Goal: Task Accomplishment & Management: Manage account settings

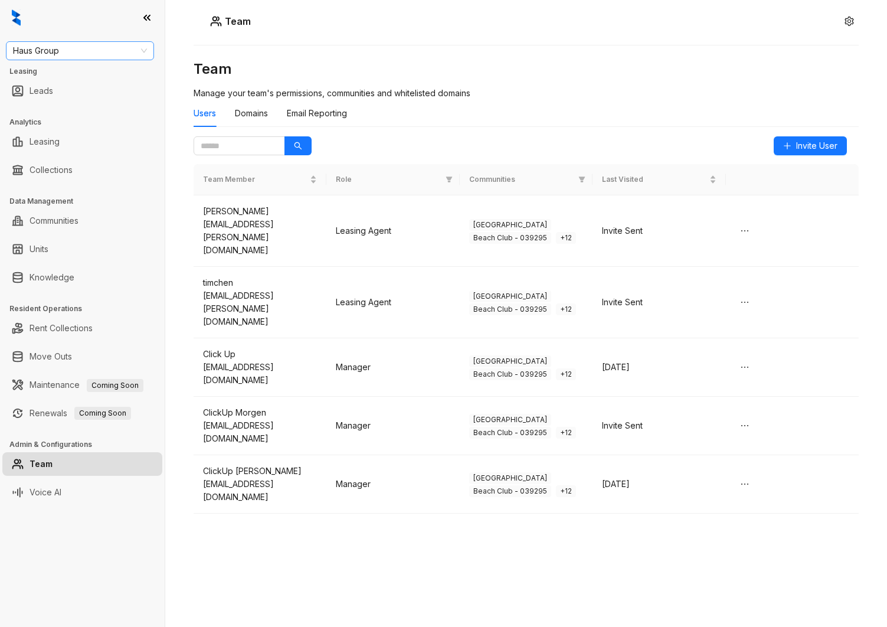
click at [74, 47] on span "Haus Group" at bounding box center [80, 51] width 134 height 18
type input "*****"
click at [76, 74] on div "Magnolia Capital" at bounding box center [79, 74] width 129 height 13
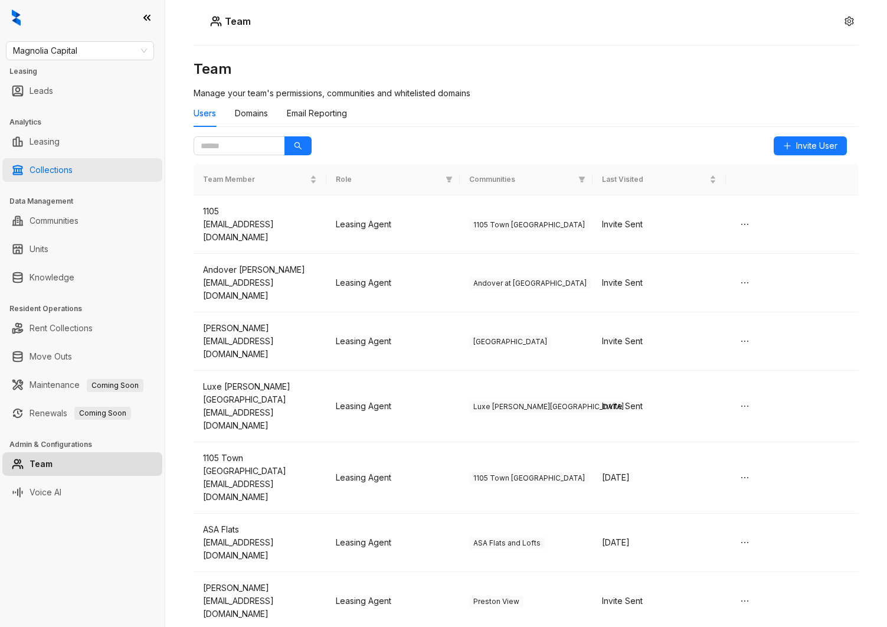
click at [56, 166] on link "Collections" at bounding box center [51, 170] width 43 height 24
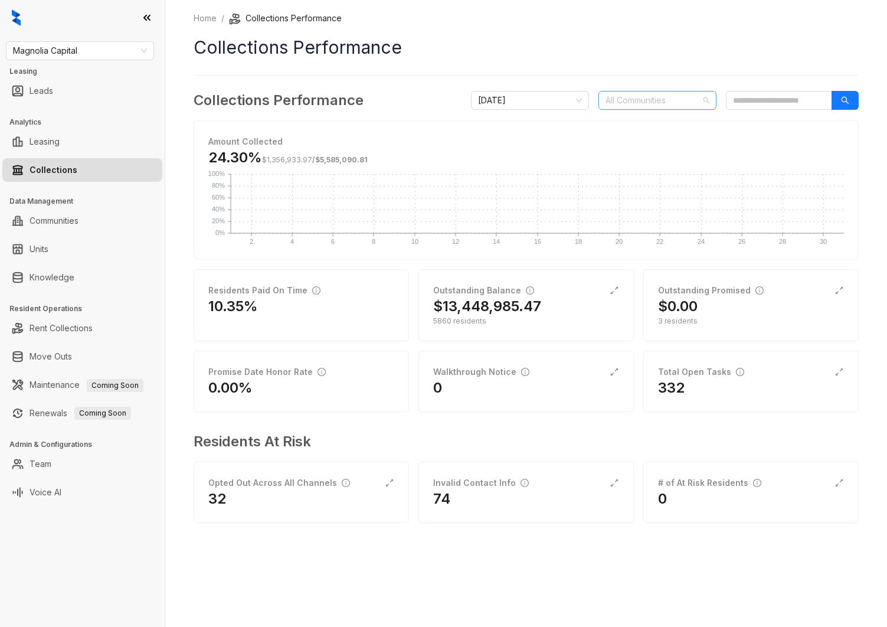
click at [644, 92] on div at bounding box center [651, 100] width 101 height 17
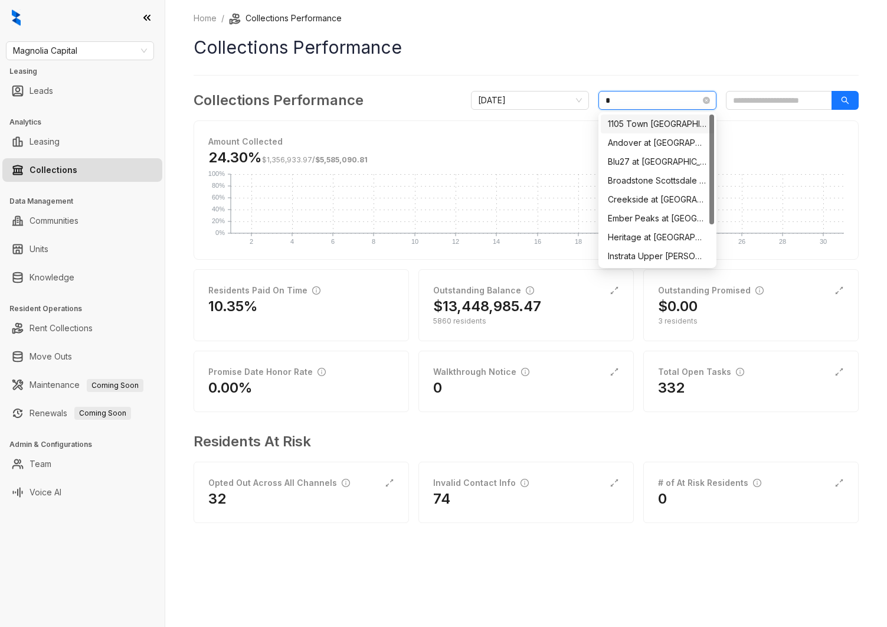
type input "**"
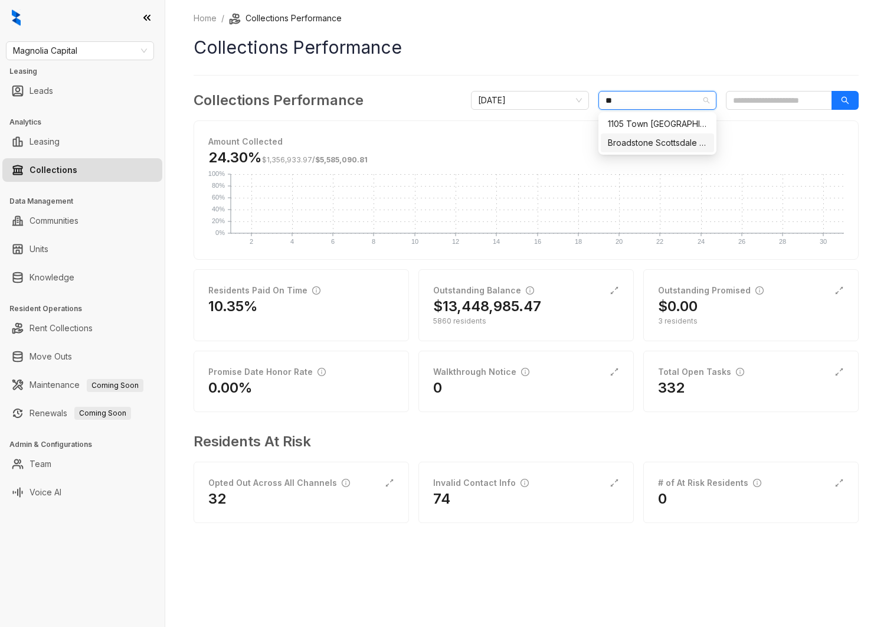
click at [649, 144] on div "Broadstone Scottsdale Quarter" at bounding box center [657, 142] width 99 height 13
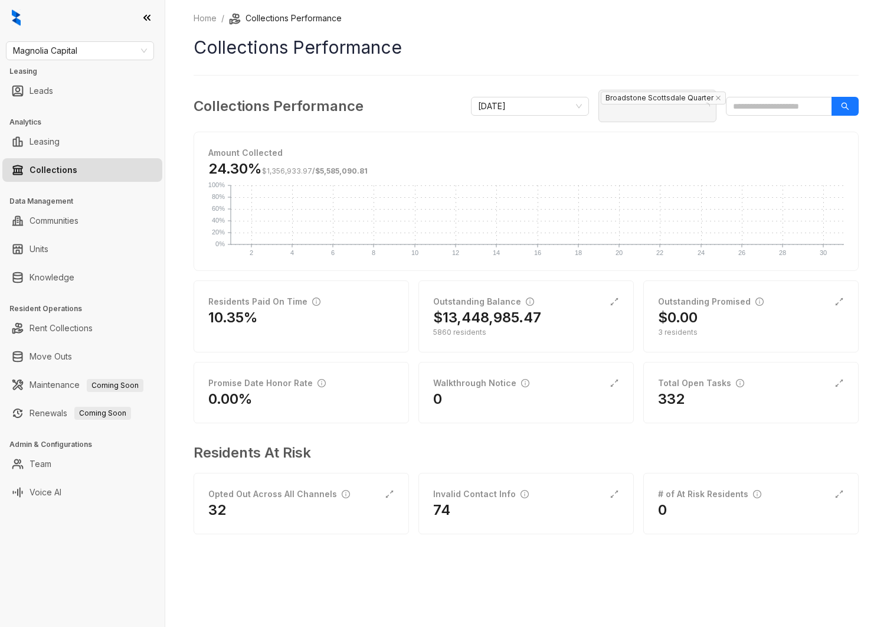
click at [535, 74] on div "Home / Collections Performance Collections Performance Collections Performance …" at bounding box center [526, 281] width 665 height 539
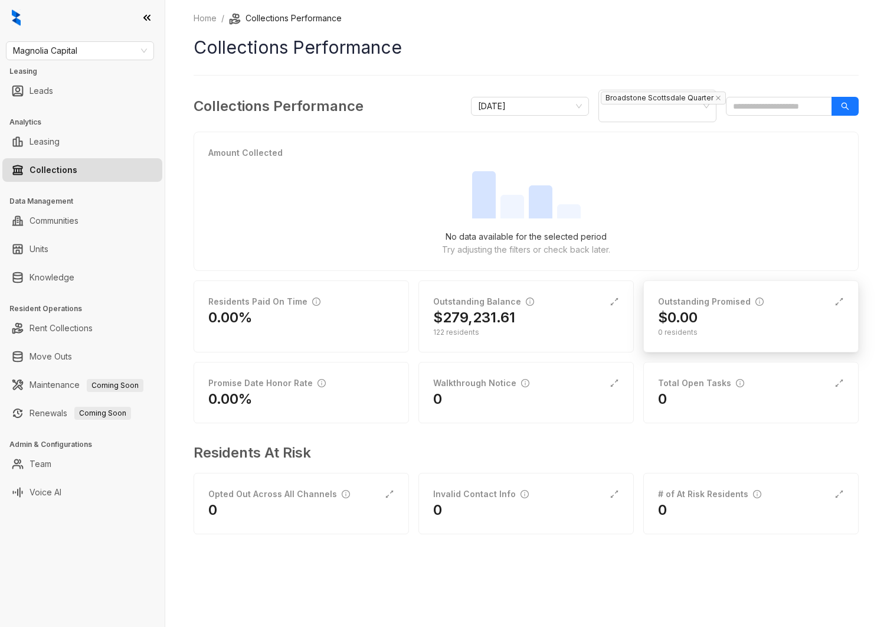
click at [758, 327] on div "0 residents" at bounding box center [751, 332] width 186 height 11
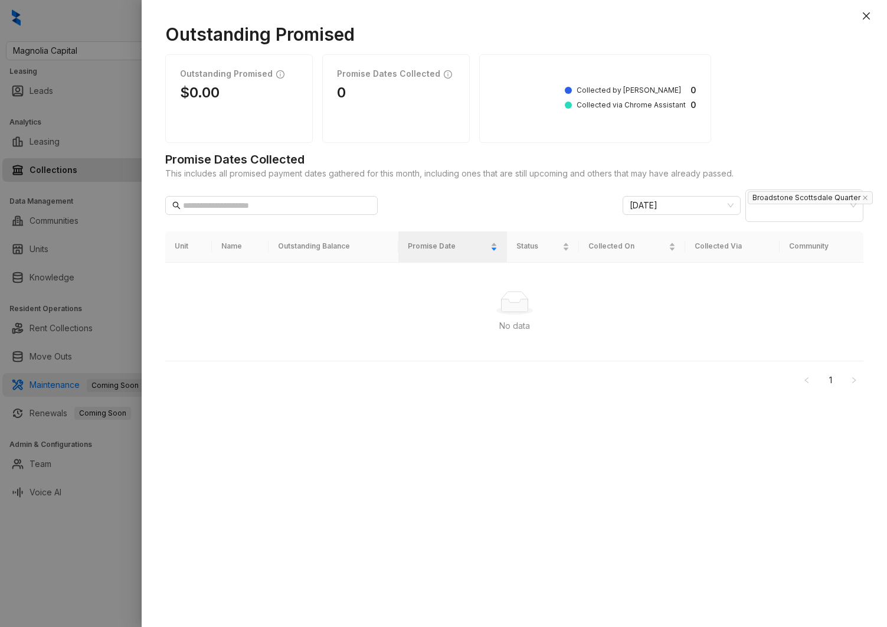
drag, startPoint x: 75, startPoint y: 378, endPoint x: 90, endPoint y: 390, distance: 19.4
click at [75, 378] on div at bounding box center [443, 313] width 887 height 627
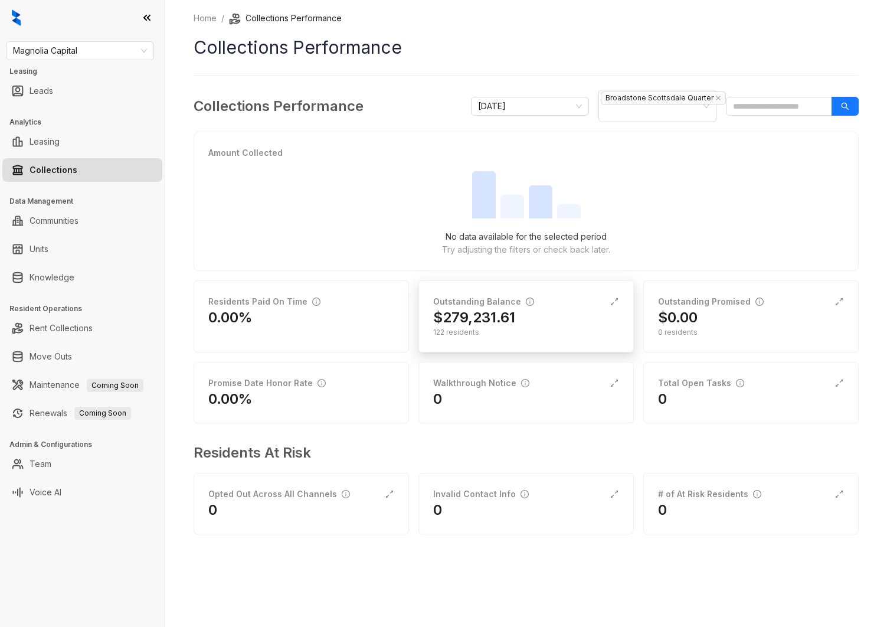
click at [529, 319] on div "$279,231.61" at bounding box center [526, 317] width 186 height 19
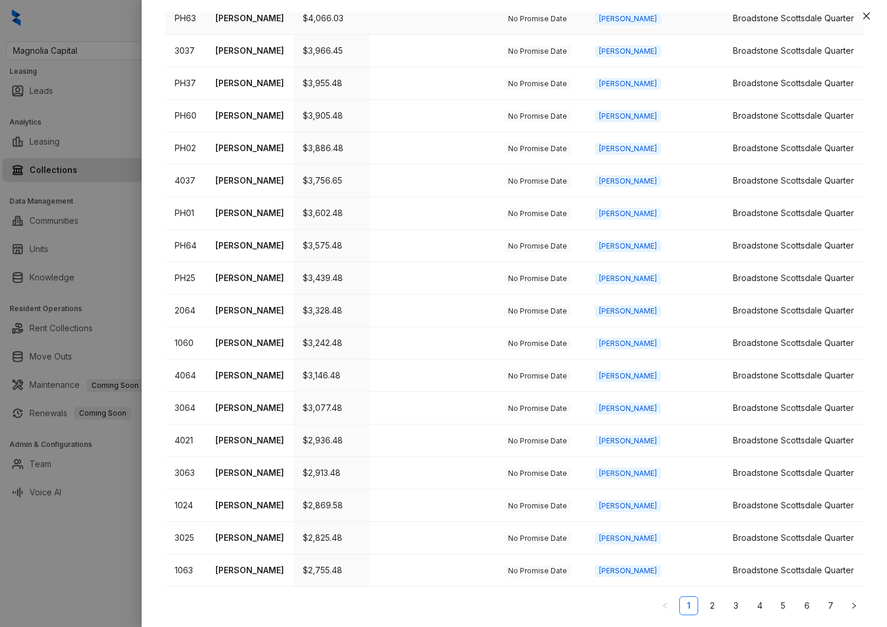
scroll to position [297, 0]
click at [271, 304] on p "[PERSON_NAME]" at bounding box center [249, 310] width 68 height 13
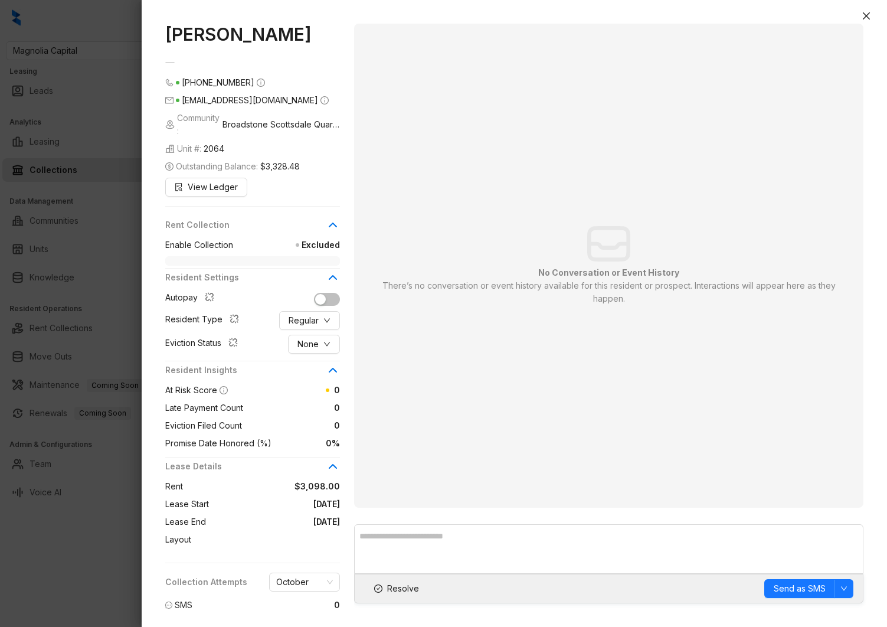
click at [96, 250] on div at bounding box center [443, 313] width 887 height 627
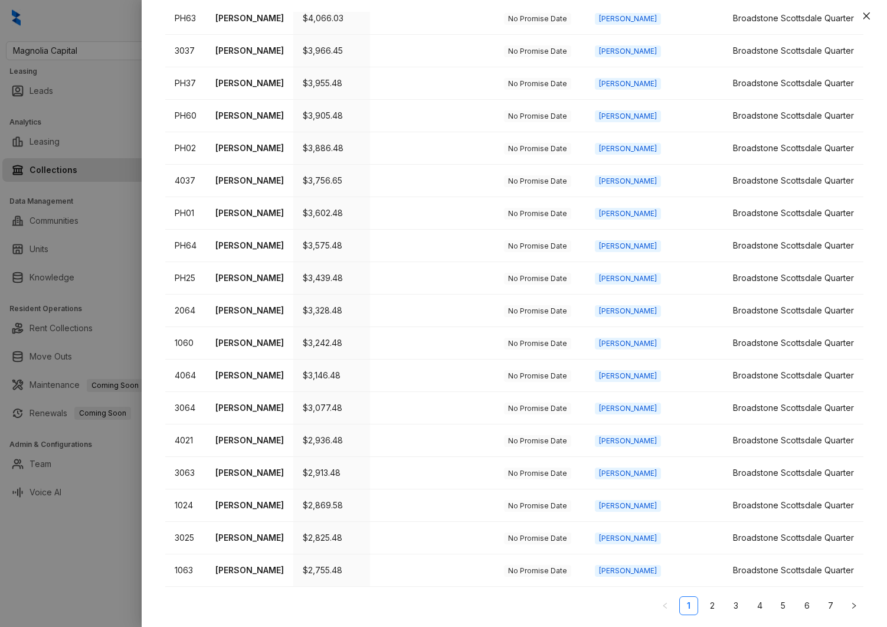
click at [102, 251] on div at bounding box center [443, 313] width 887 height 627
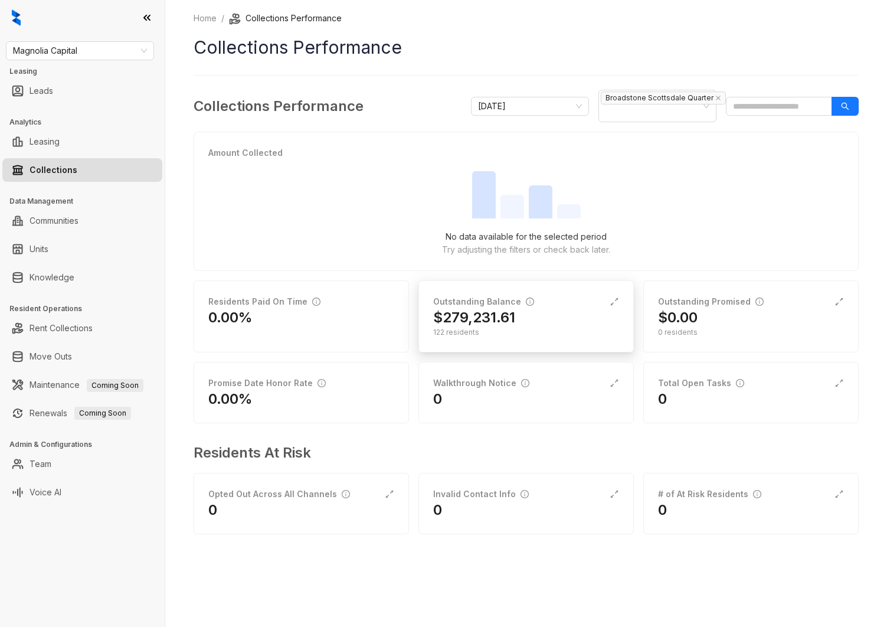
click at [500, 329] on div "122 residents" at bounding box center [526, 332] width 186 height 11
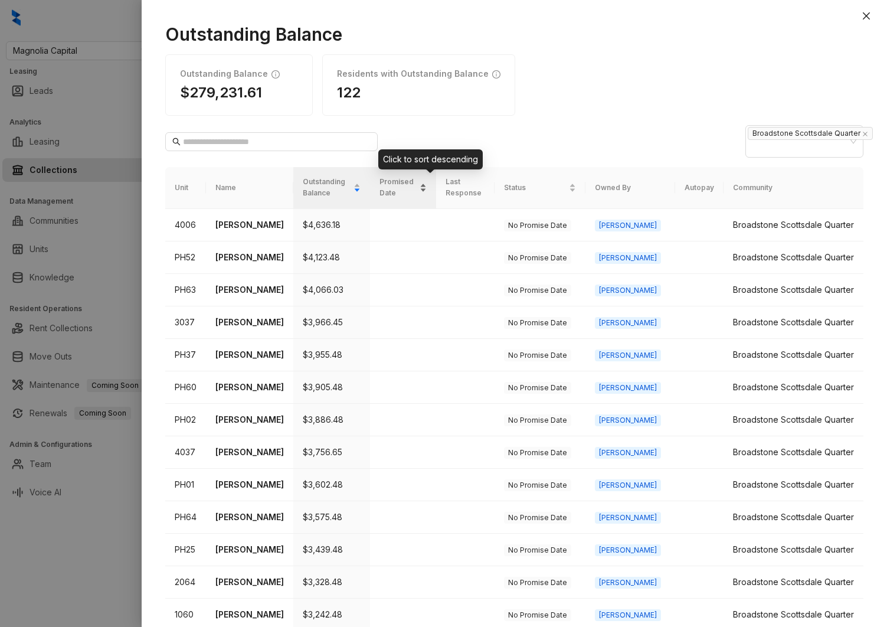
click at [417, 183] on span "Promised Date" at bounding box center [398, 187] width 38 height 22
click at [417, 186] on span "Promised Date" at bounding box center [398, 187] width 38 height 22
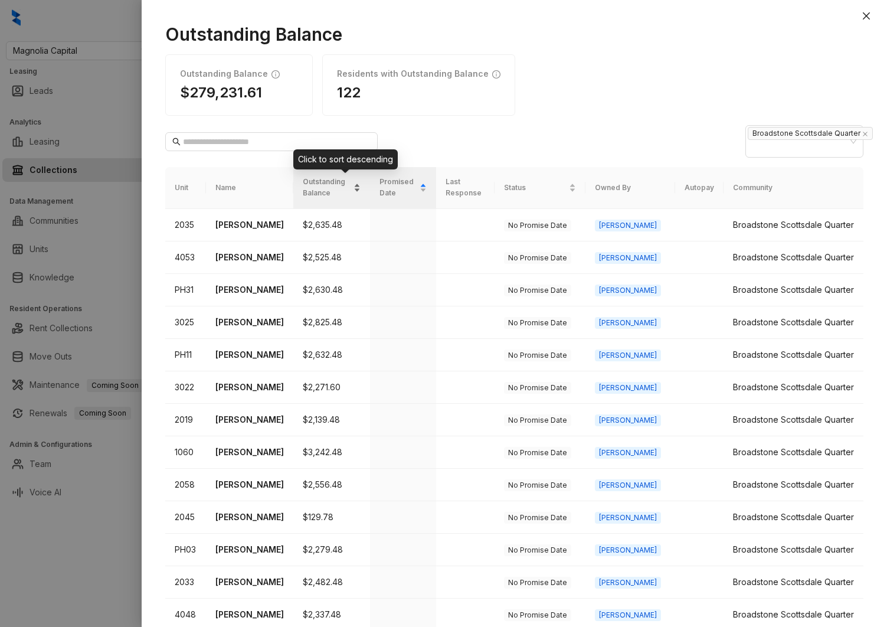
click at [335, 184] on span "Outstanding Balance" at bounding box center [327, 187] width 48 height 22
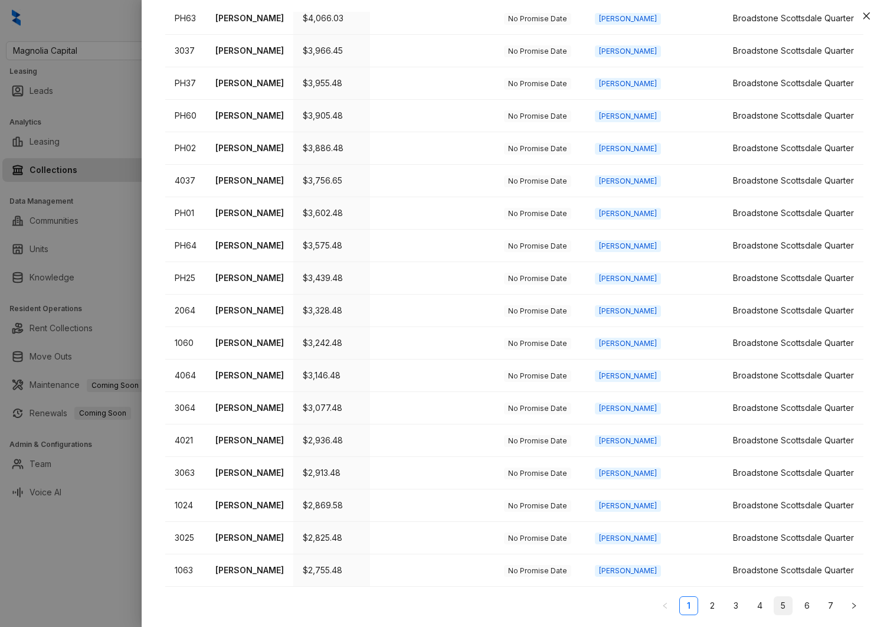
click at [774, 606] on link "5" at bounding box center [783, 606] width 18 height 18
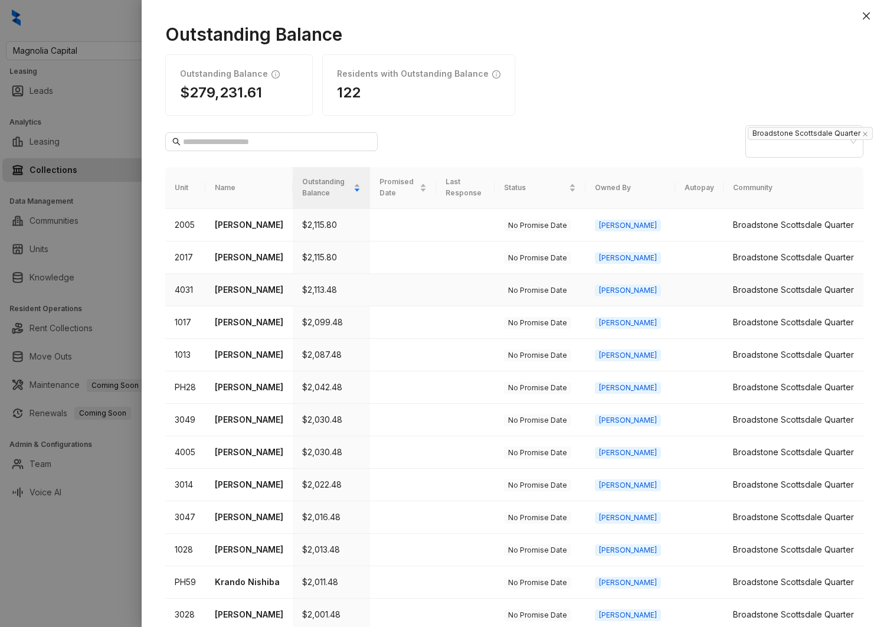
click at [273, 292] on p "[PERSON_NAME]" at bounding box center [249, 289] width 68 height 13
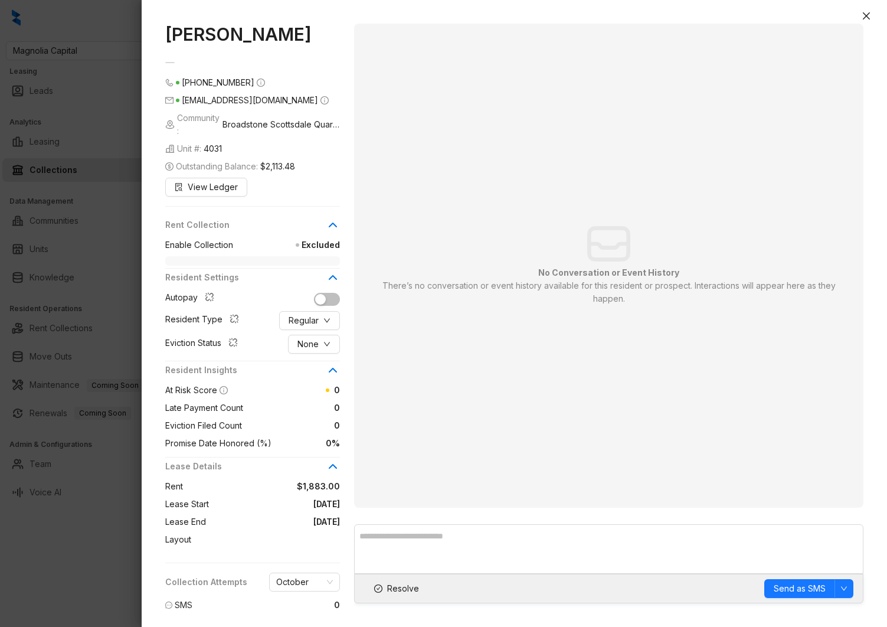
scroll to position [54, 0]
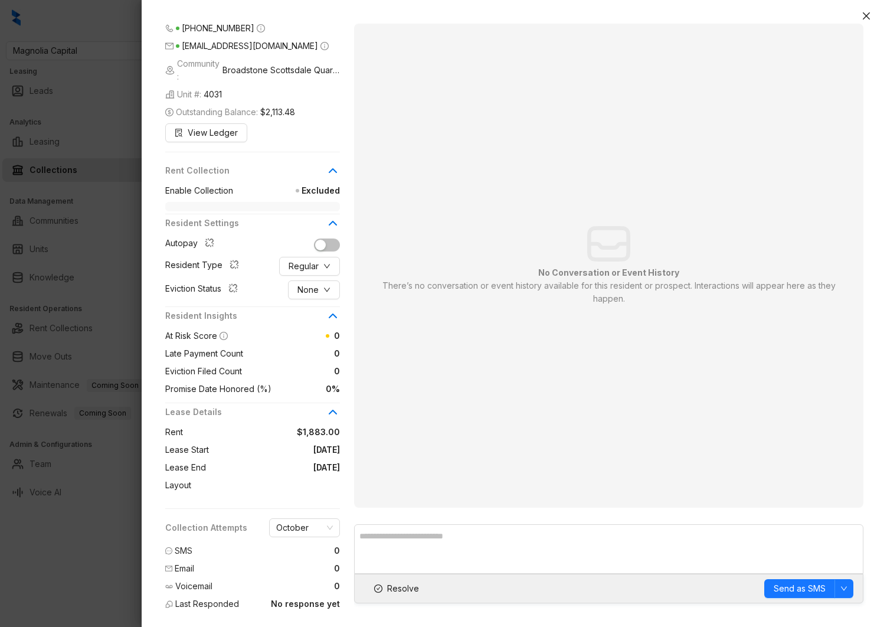
click at [120, 275] on div at bounding box center [443, 313] width 887 height 627
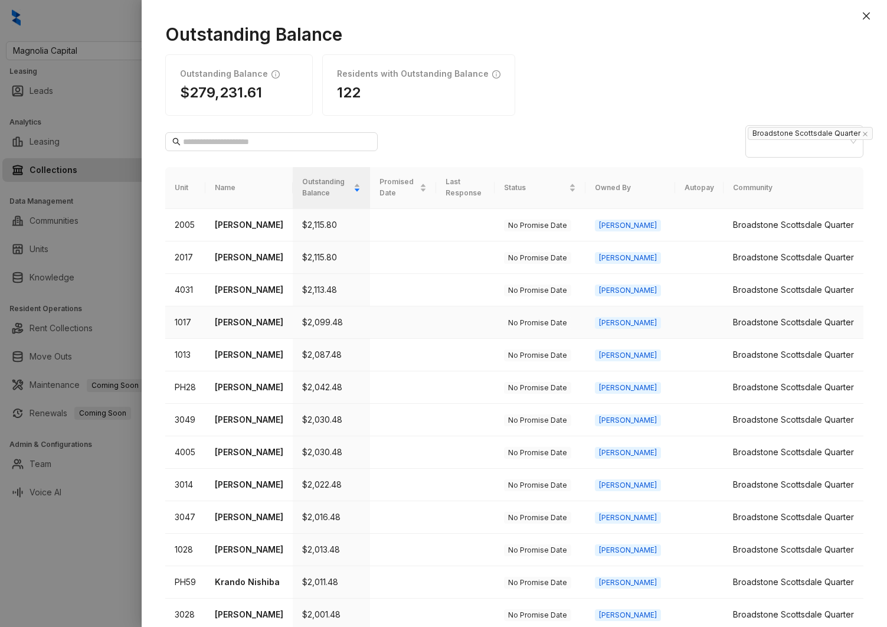
click at [257, 323] on p "[PERSON_NAME]" at bounding box center [249, 322] width 68 height 13
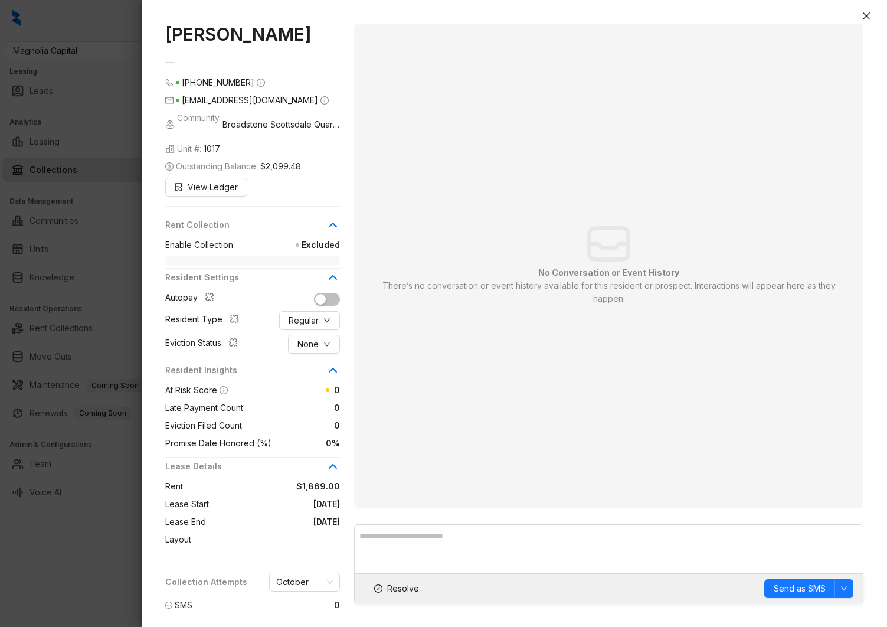
click at [69, 284] on div at bounding box center [443, 313] width 887 height 627
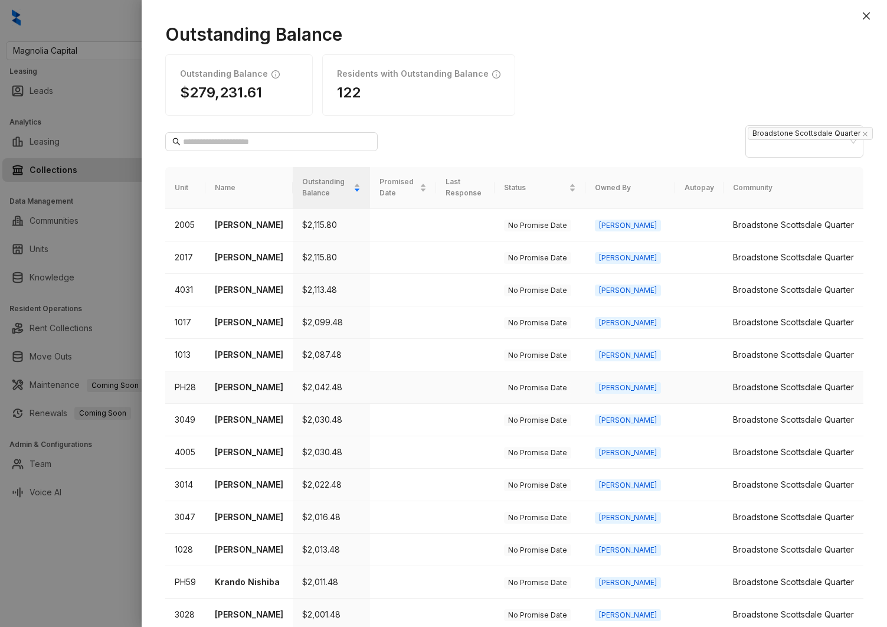
click at [244, 394] on p "[PERSON_NAME]" at bounding box center [249, 387] width 68 height 13
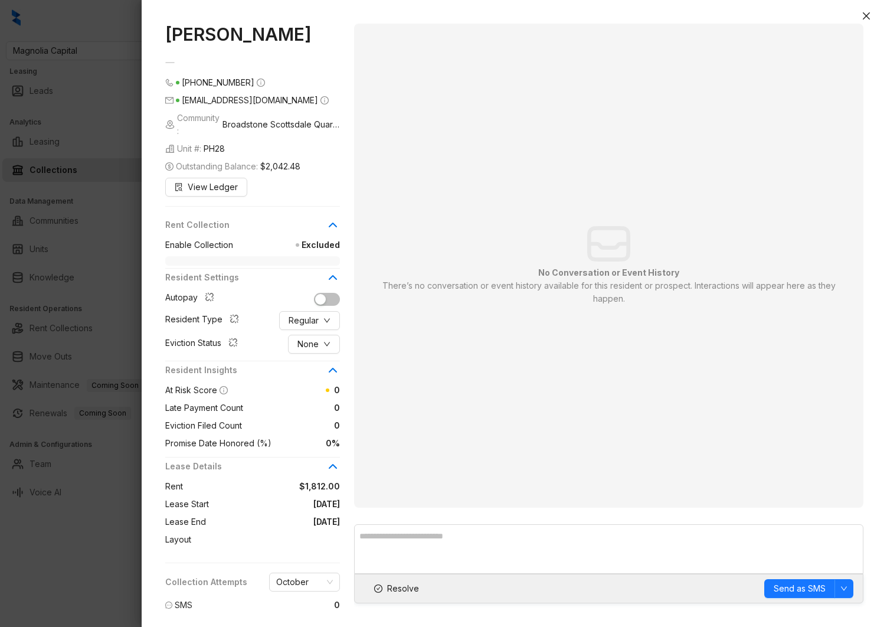
click at [92, 385] on div at bounding box center [443, 313] width 887 height 627
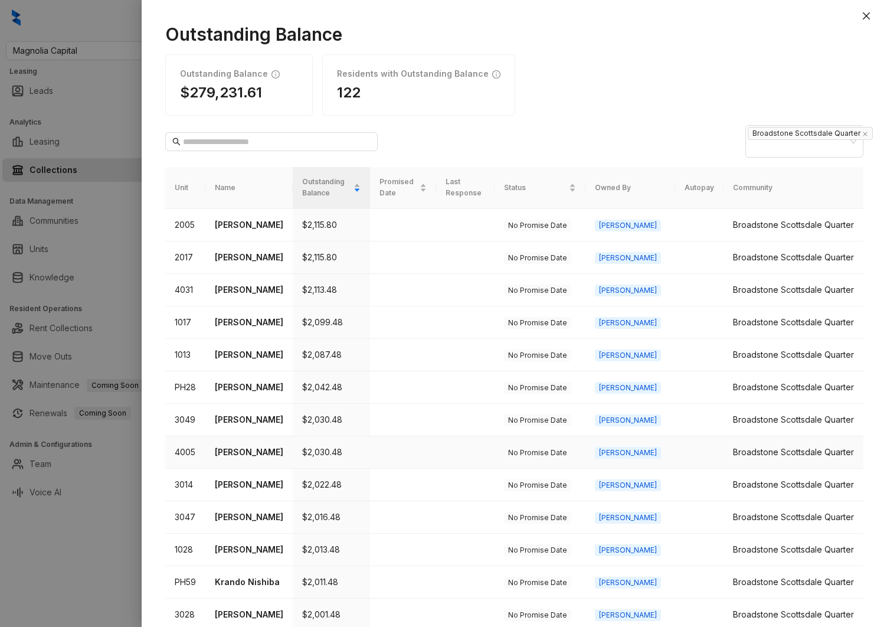
scroll to position [297, 0]
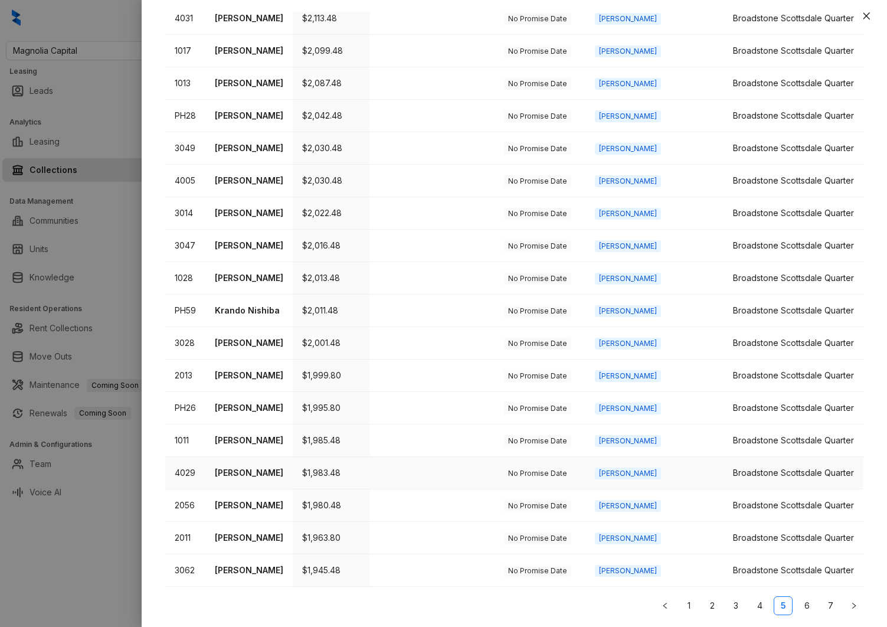
click at [241, 468] on p "[PERSON_NAME]" at bounding box center [249, 472] width 68 height 13
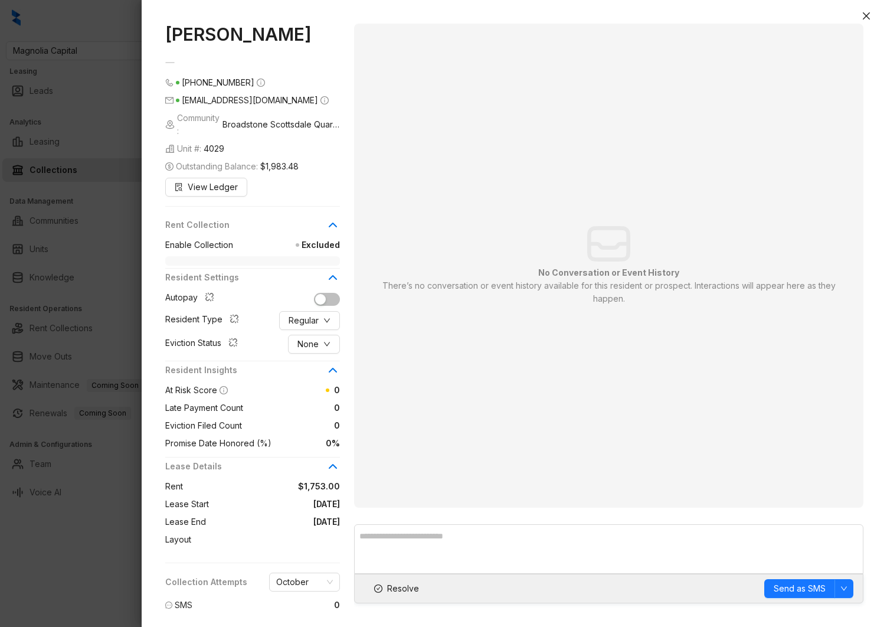
click at [101, 424] on div at bounding box center [443, 313] width 887 height 627
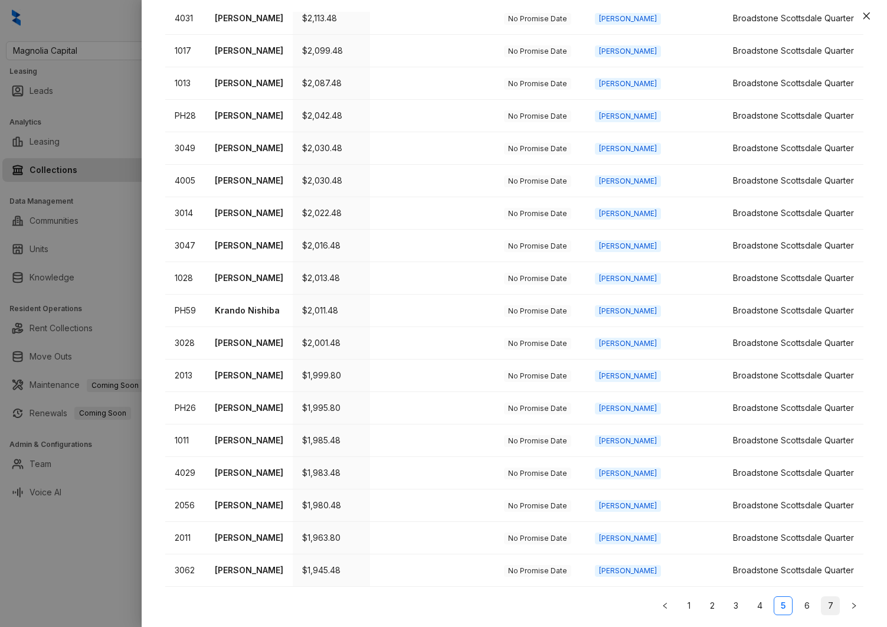
click at [824, 603] on link "7" at bounding box center [831, 606] width 18 height 18
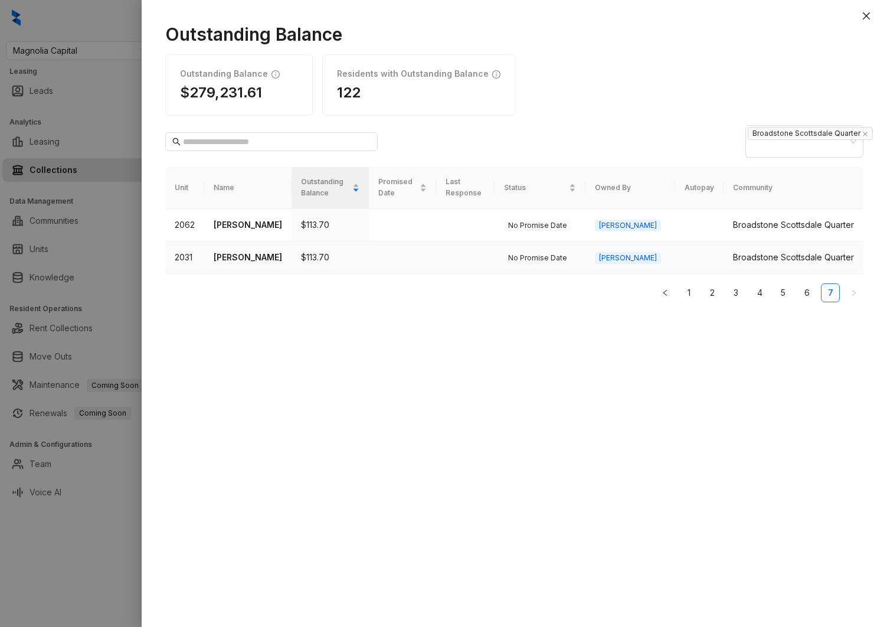
click at [233, 241] on td "[PERSON_NAME]" at bounding box center [247, 257] width 87 height 32
click at [247, 251] on p "[PERSON_NAME]" at bounding box center [248, 257] width 68 height 13
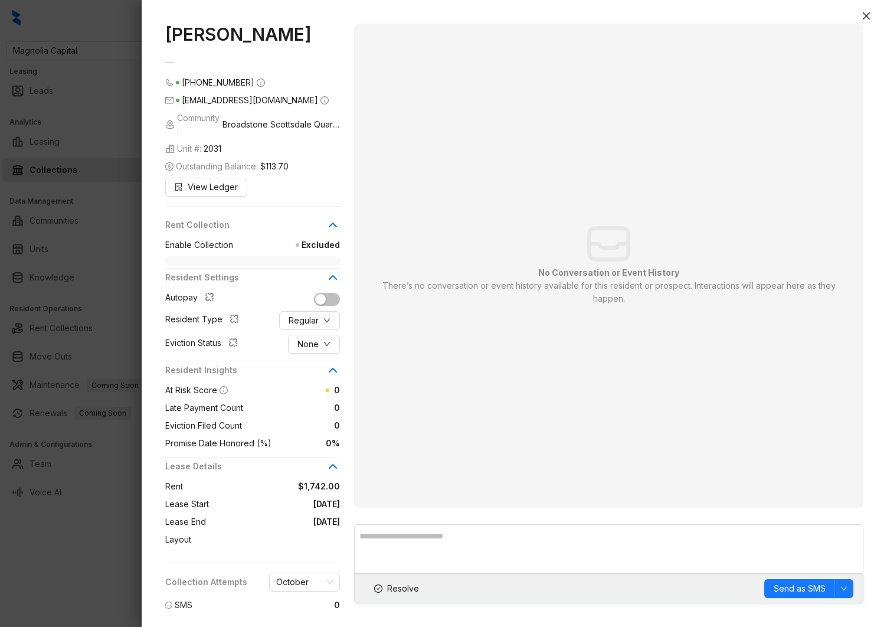
click at [79, 243] on div at bounding box center [443, 313] width 887 height 627
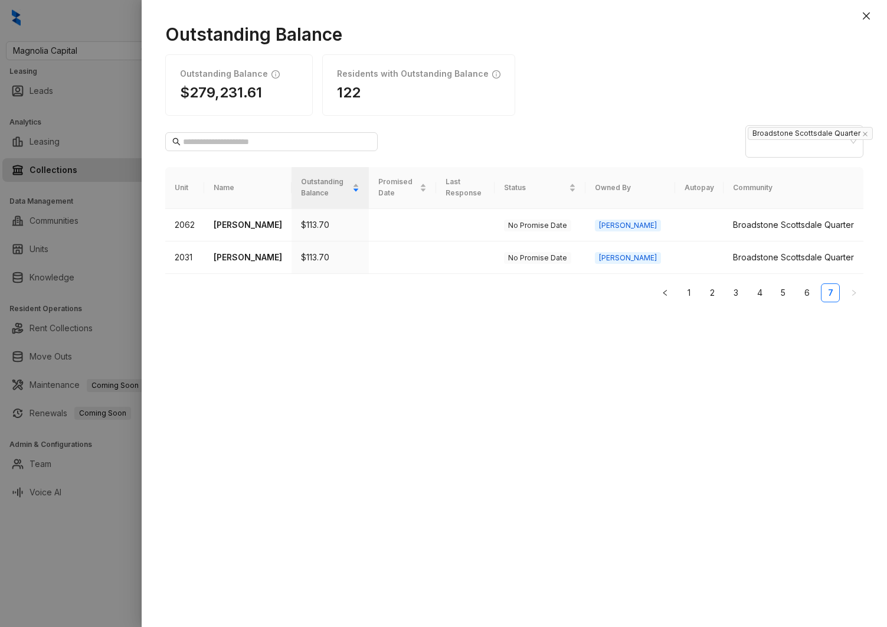
click at [93, 227] on div at bounding box center [443, 313] width 887 height 627
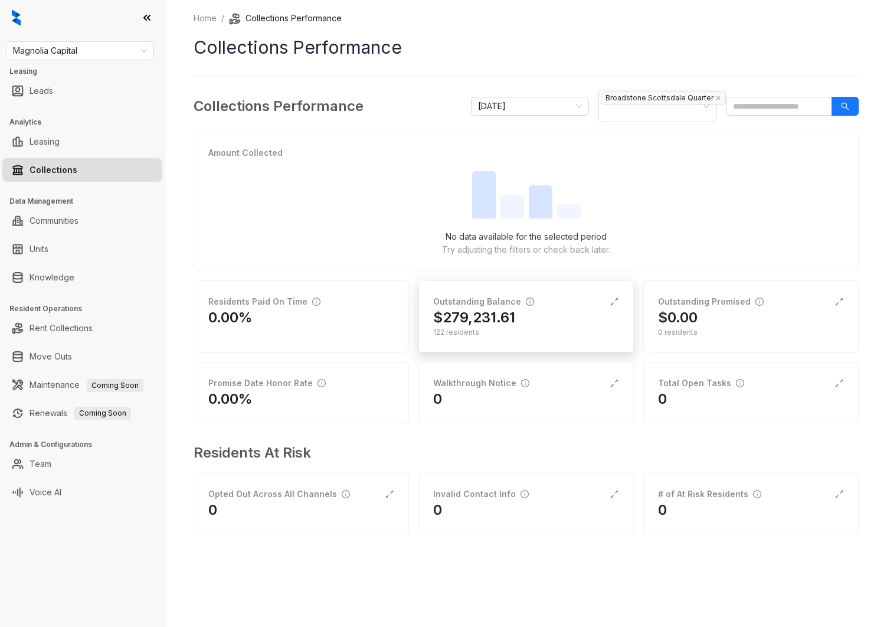
click at [562, 349] on div "Outstanding Balance $279,231.61 122 residents" at bounding box center [525, 316] width 215 height 72
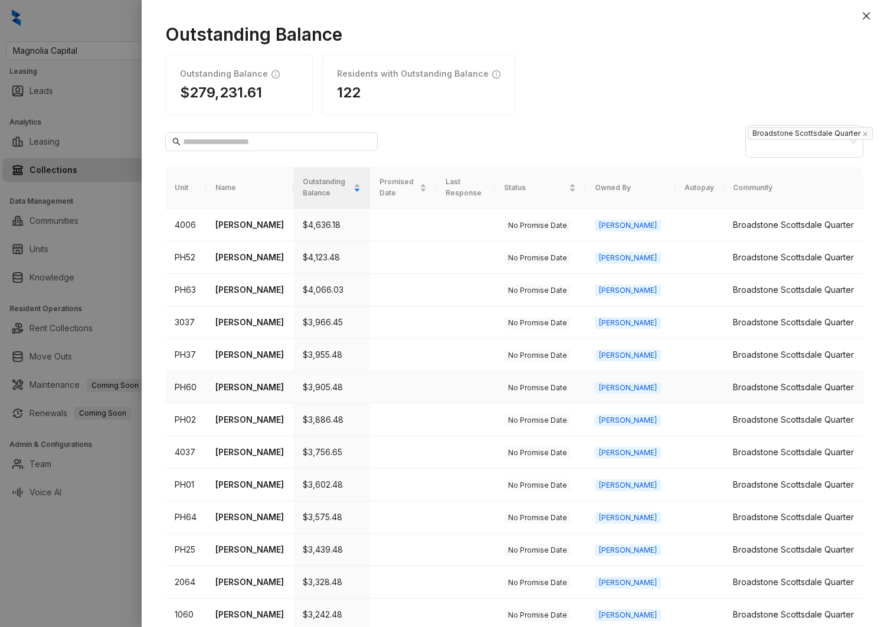
scroll to position [297, 0]
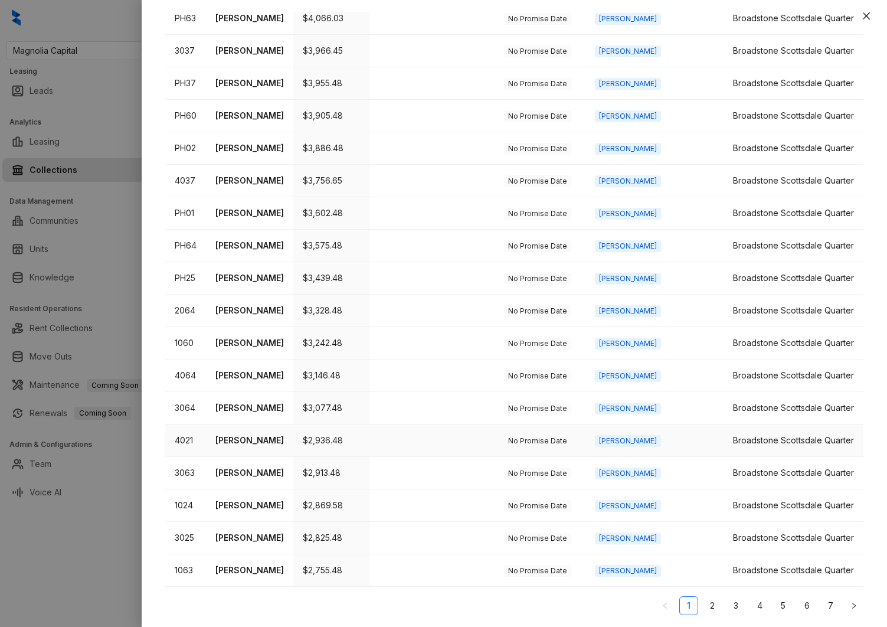
click at [253, 450] on td "[PERSON_NAME]" at bounding box center [249, 440] width 87 height 32
click at [253, 437] on p "[PERSON_NAME]" at bounding box center [249, 440] width 68 height 13
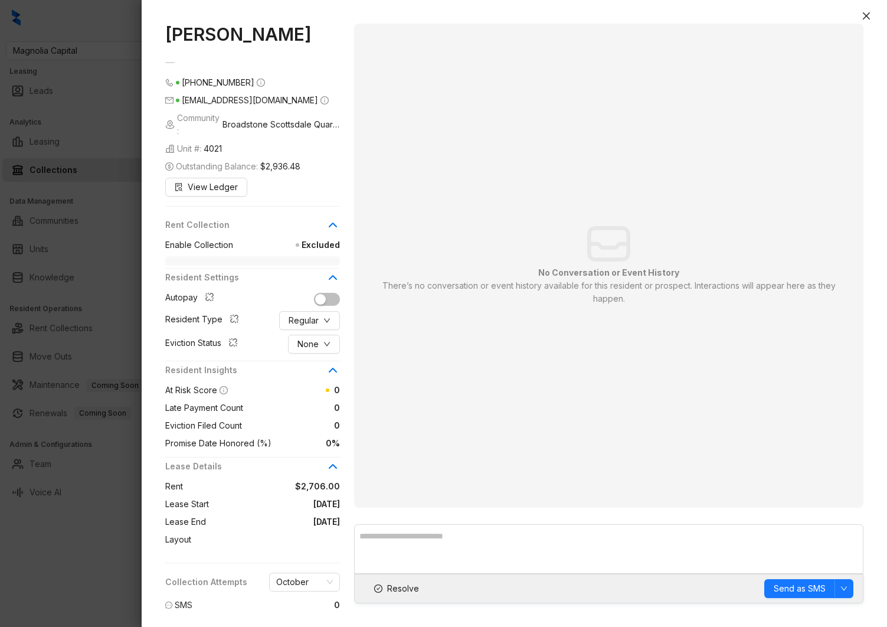
click at [96, 392] on div at bounding box center [443, 313] width 887 height 627
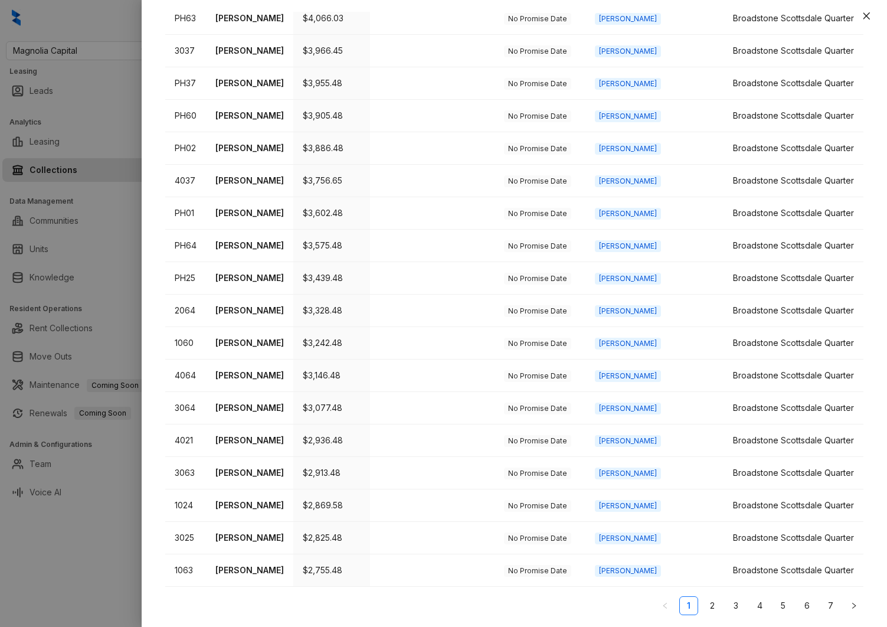
click at [96, 392] on div at bounding box center [443, 313] width 887 height 627
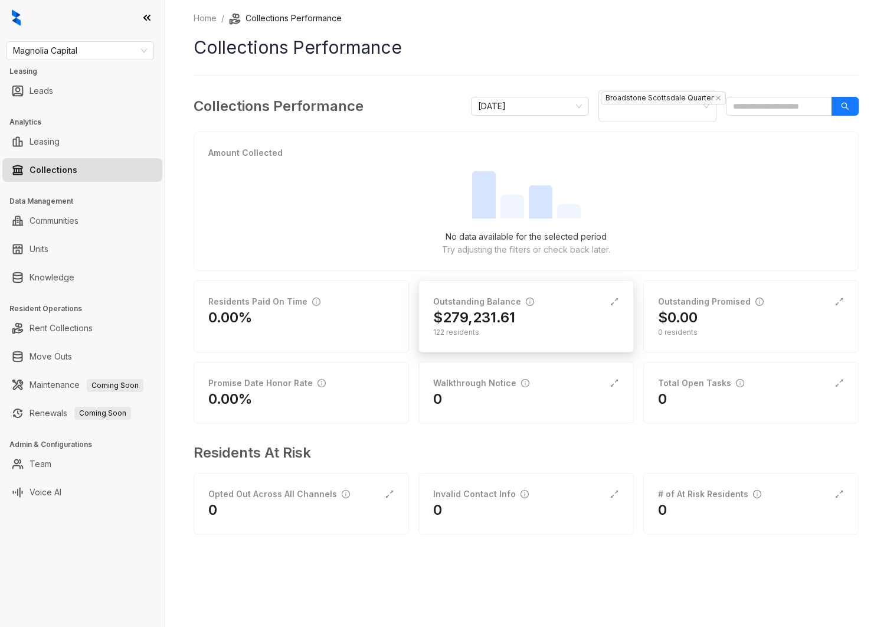
click at [531, 333] on div "122 residents" at bounding box center [526, 332] width 186 height 11
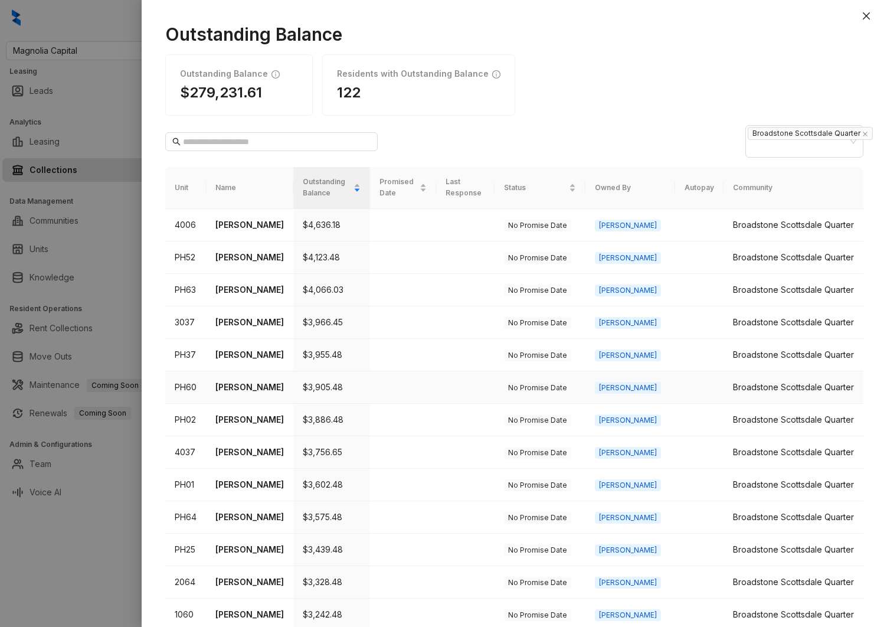
scroll to position [297, 0]
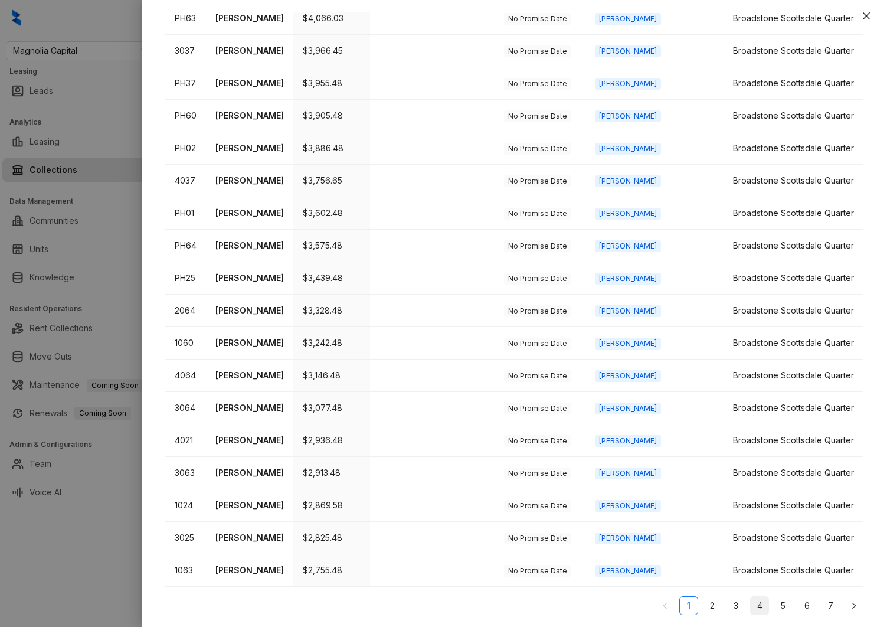
click at [751, 604] on link "4" at bounding box center [760, 606] width 18 height 18
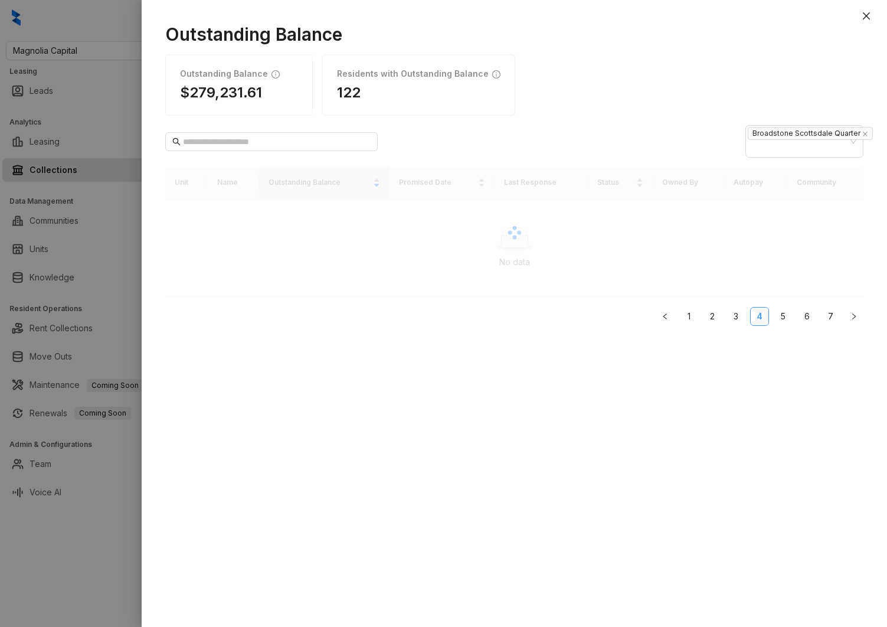
scroll to position [0, 0]
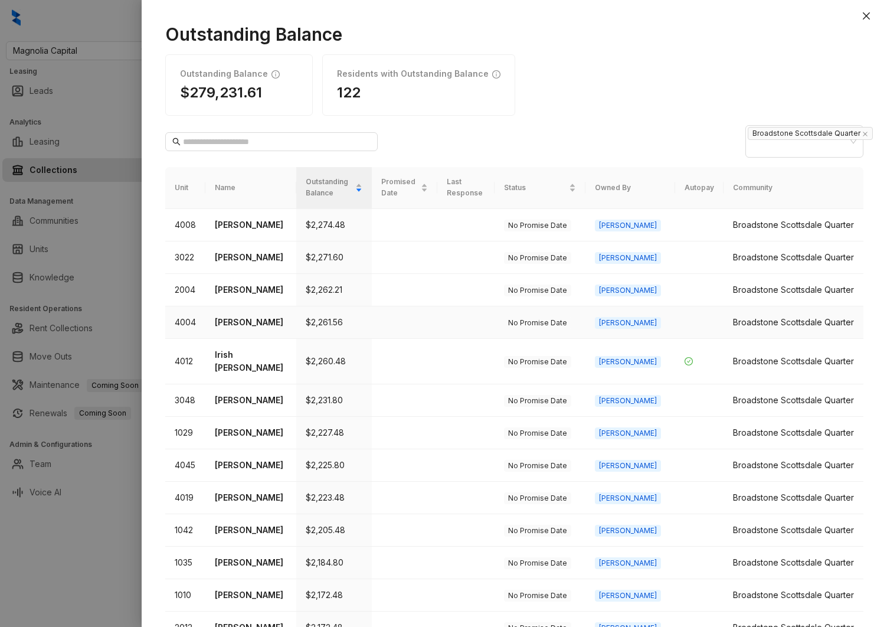
click at [244, 336] on td "[PERSON_NAME]" at bounding box center [250, 322] width 91 height 32
click at [241, 331] on td "[PERSON_NAME]" at bounding box center [250, 322] width 91 height 32
click at [100, 307] on div at bounding box center [443, 313] width 887 height 627
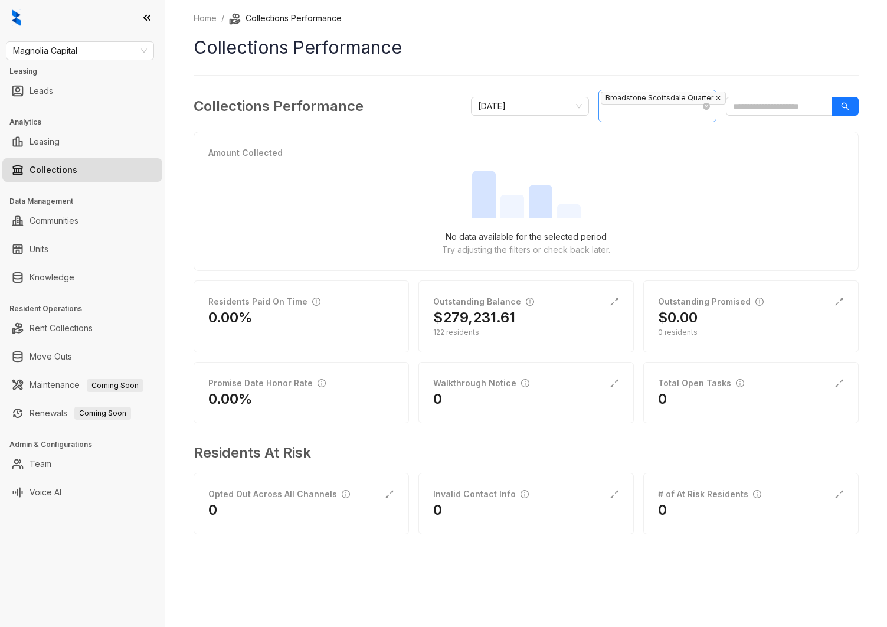
click at [715, 96] on icon "close" at bounding box center [718, 98] width 6 height 6
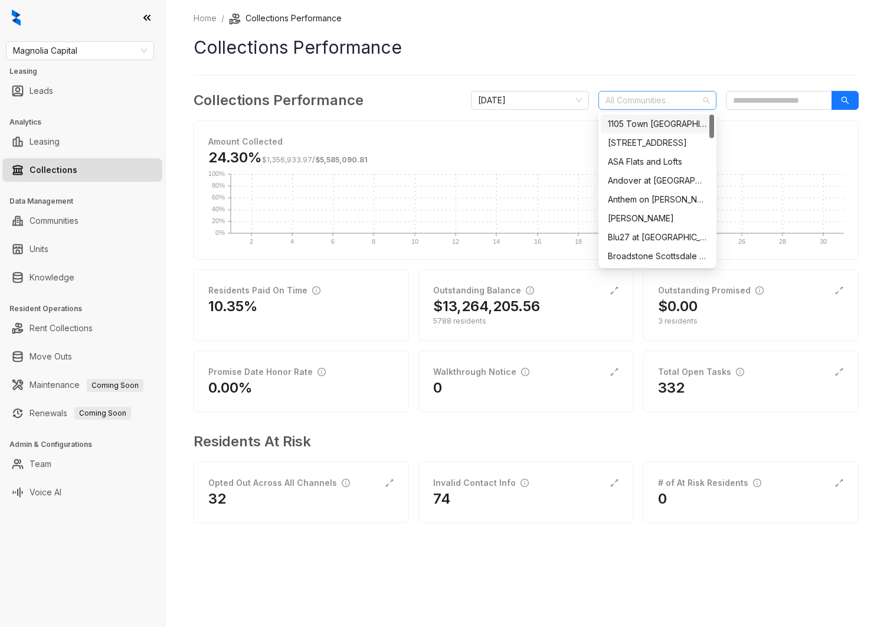
click at [642, 101] on div at bounding box center [651, 100] width 101 height 17
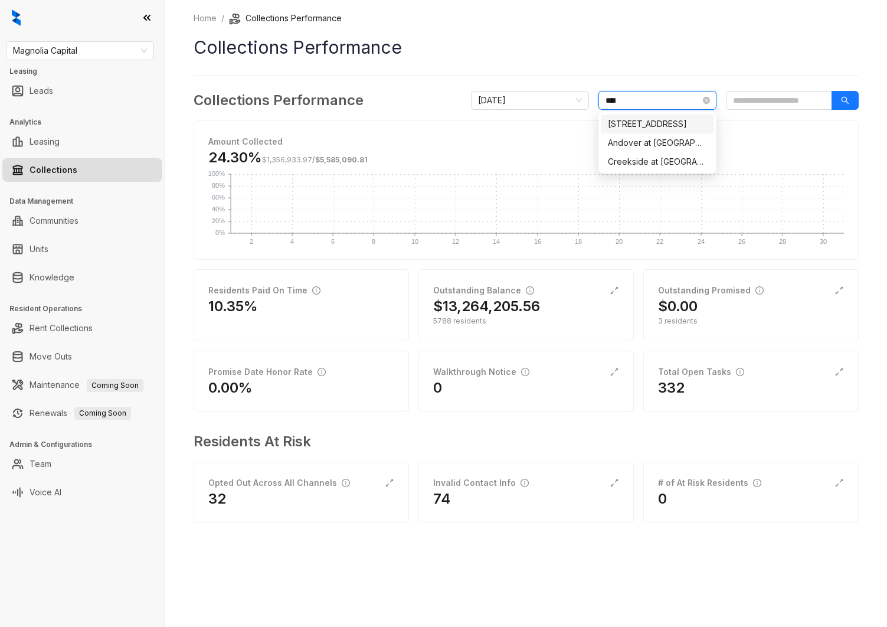
type input "*****"
click at [637, 140] on div "Creekside at [GEOGRAPHIC_DATA]" at bounding box center [657, 142] width 99 height 13
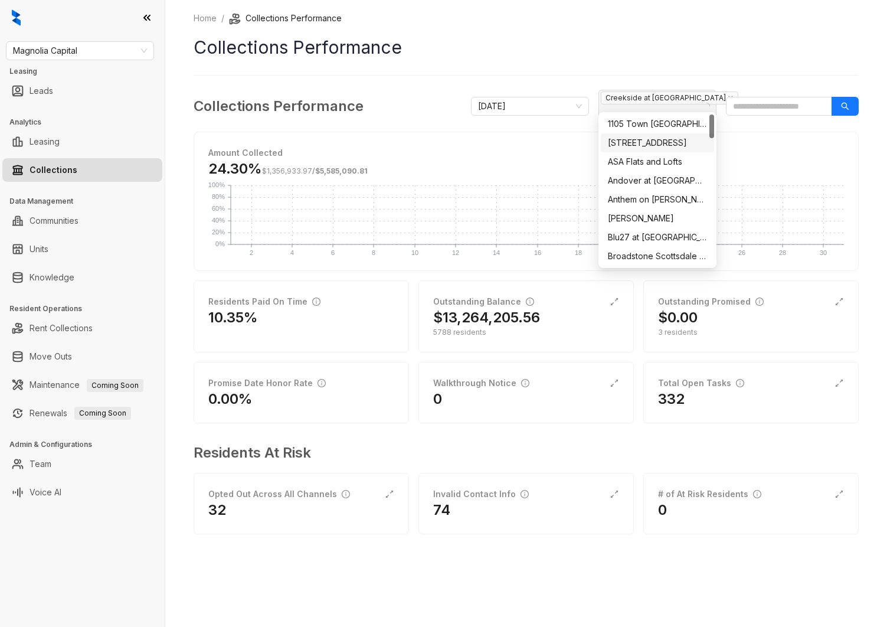
click at [555, 42] on h1 "Collections Performance" at bounding box center [526, 47] width 665 height 27
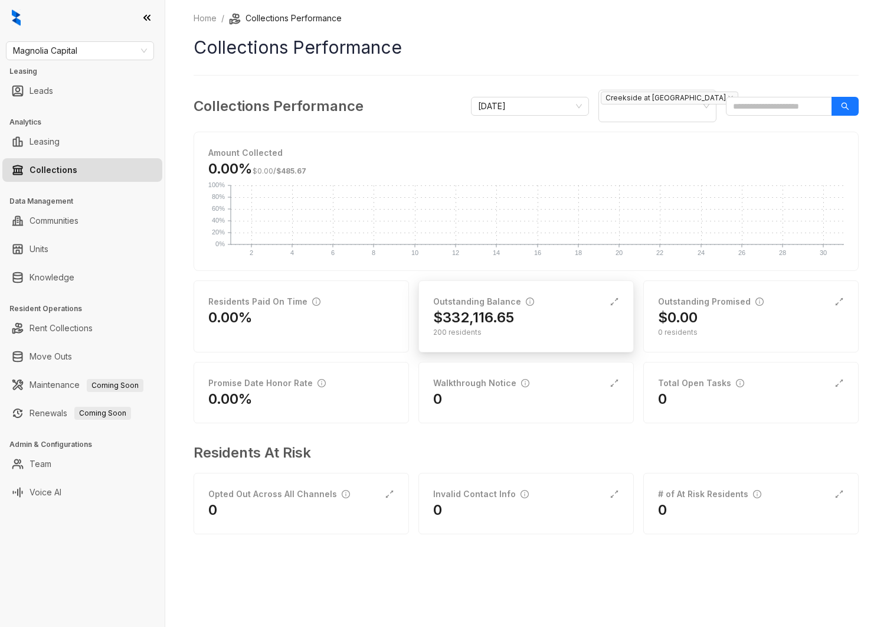
click at [492, 308] on h2 "$332,116.65" at bounding box center [473, 317] width 81 height 19
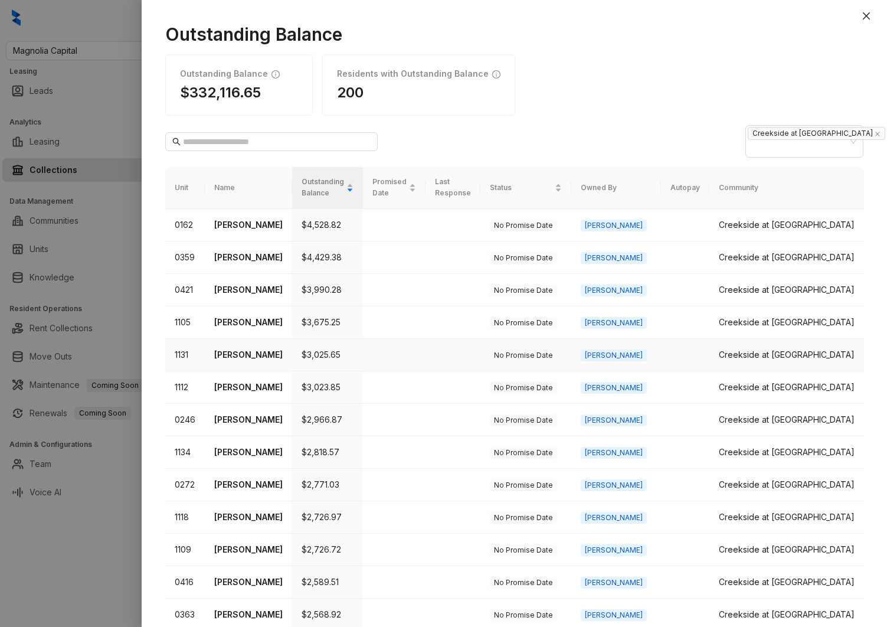
scroll to position [247, 0]
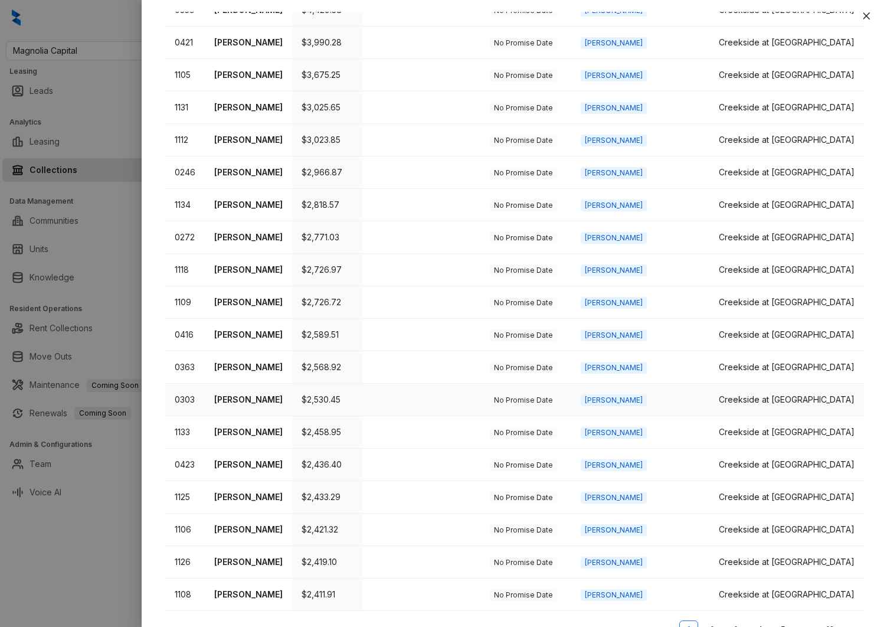
click at [253, 393] on p "[PERSON_NAME]" at bounding box center [248, 399] width 68 height 13
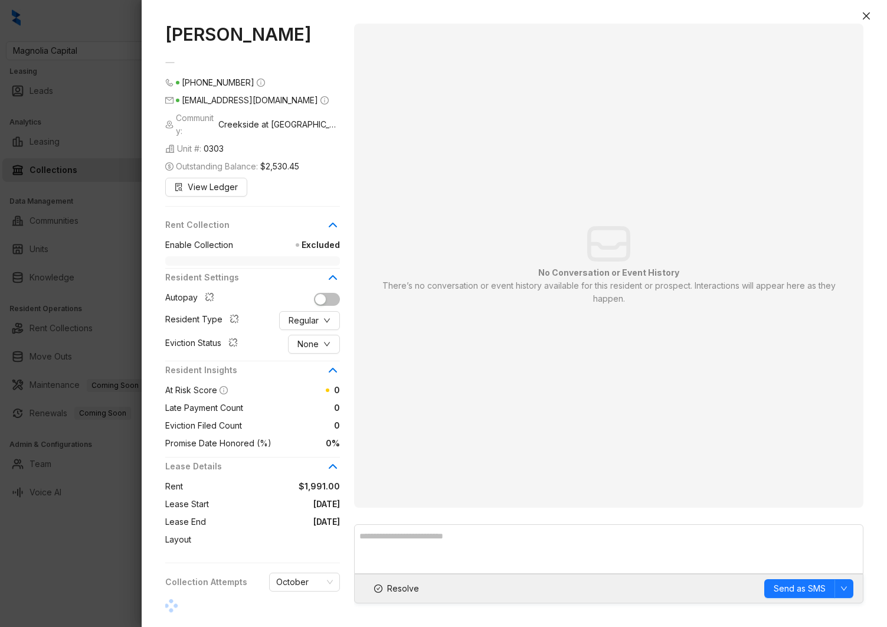
click at [64, 368] on div at bounding box center [443, 313] width 887 height 627
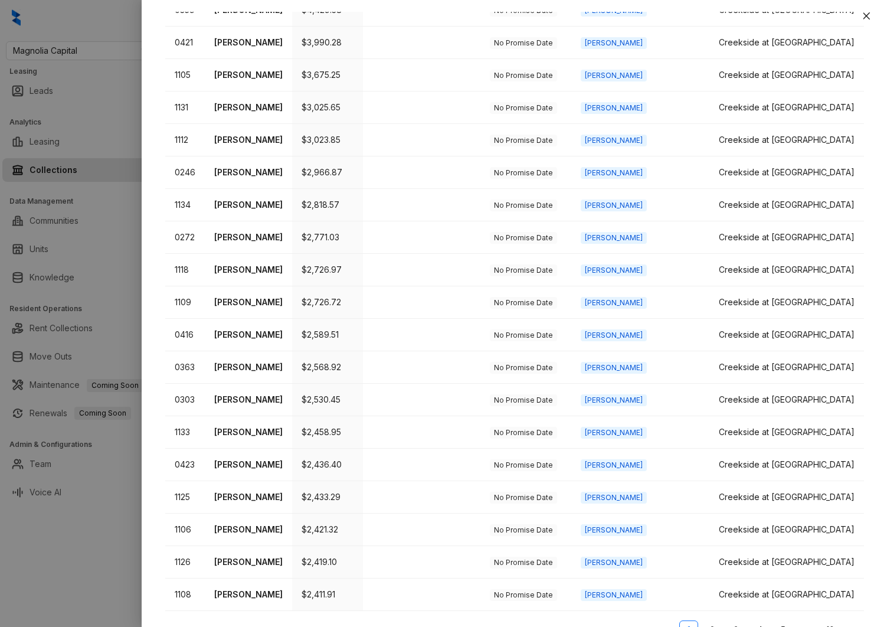
click at [90, 377] on div at bounding box center [443, 313] width 887 height 627
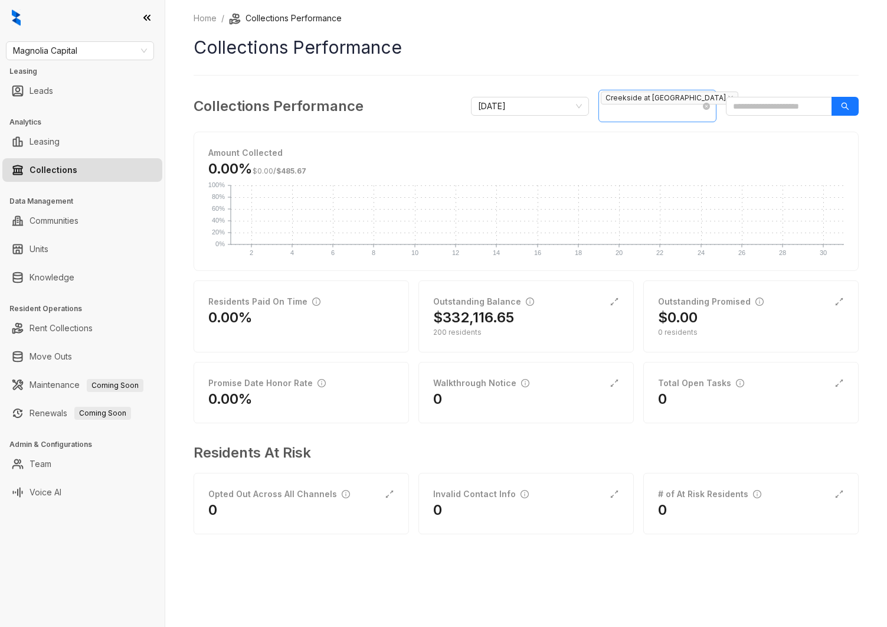
click at [603, 106] on input "search" at bounding box center [602, 113] width 2 height 14
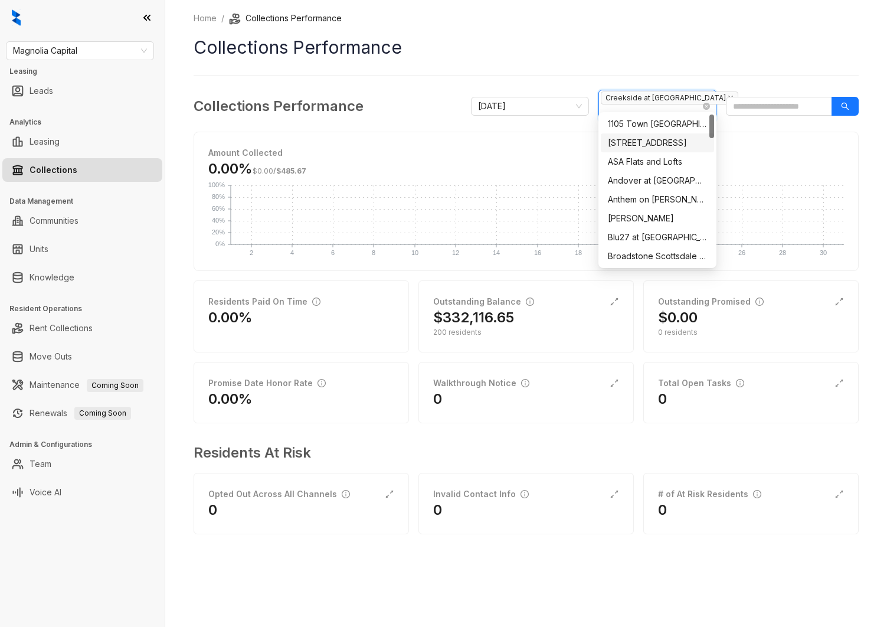
click at [728, 101] on icon "close" at bounding box center [731, 98] width 6 height 6
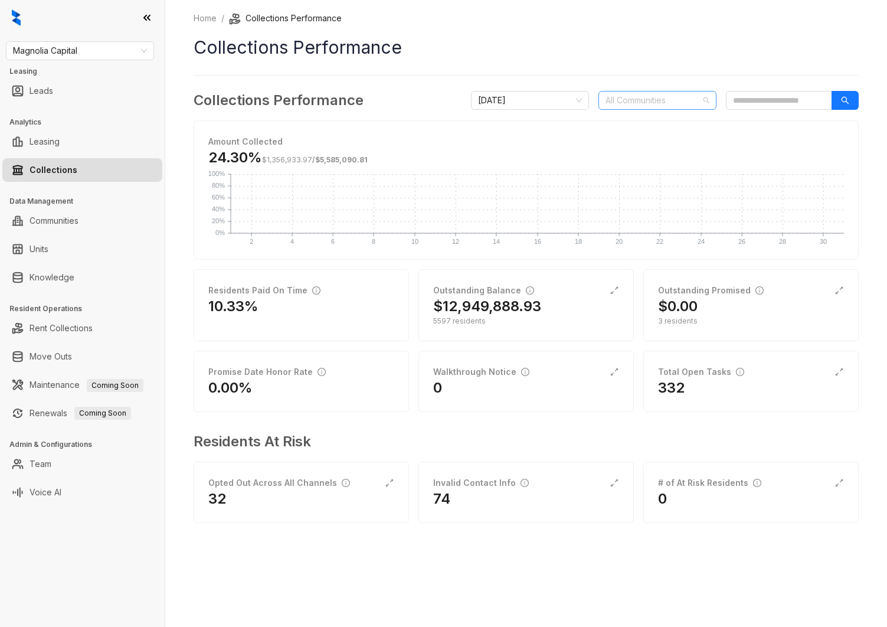
click at [636, 98] on div at bounding box center [651, 100] width 101 height 17
click at [648, 99] on div at bounding box center [651, 100] width 101 height 17
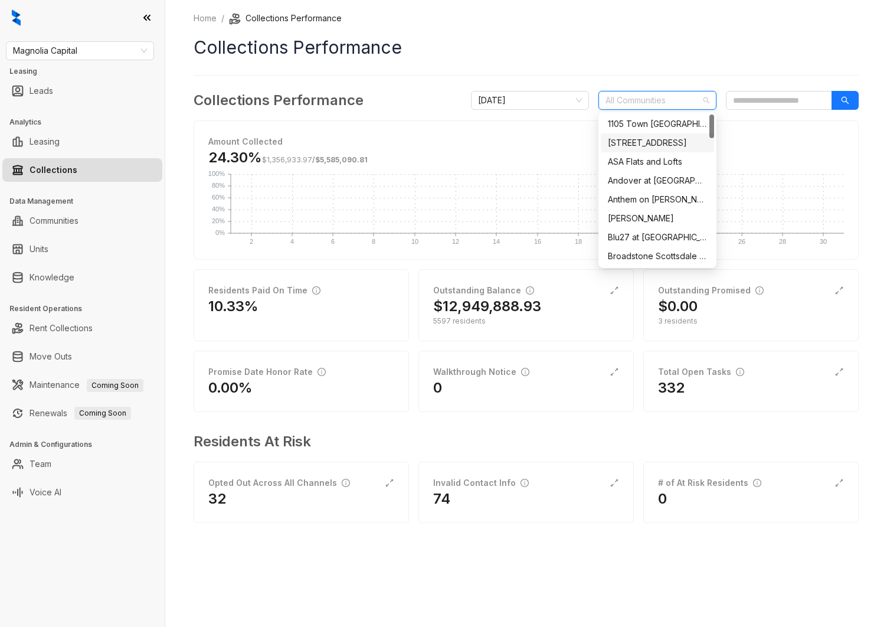
paste input "**********"
type input "**********"
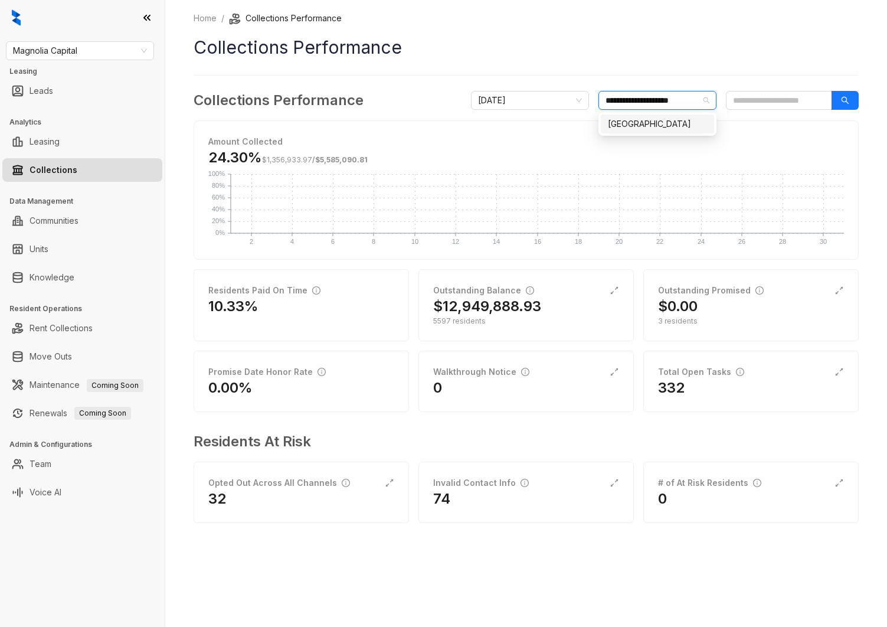
click at [648, 121] on div "[GEOGRAPHIC_DATA]" at bounding box center [657, 123] width 99 height 13
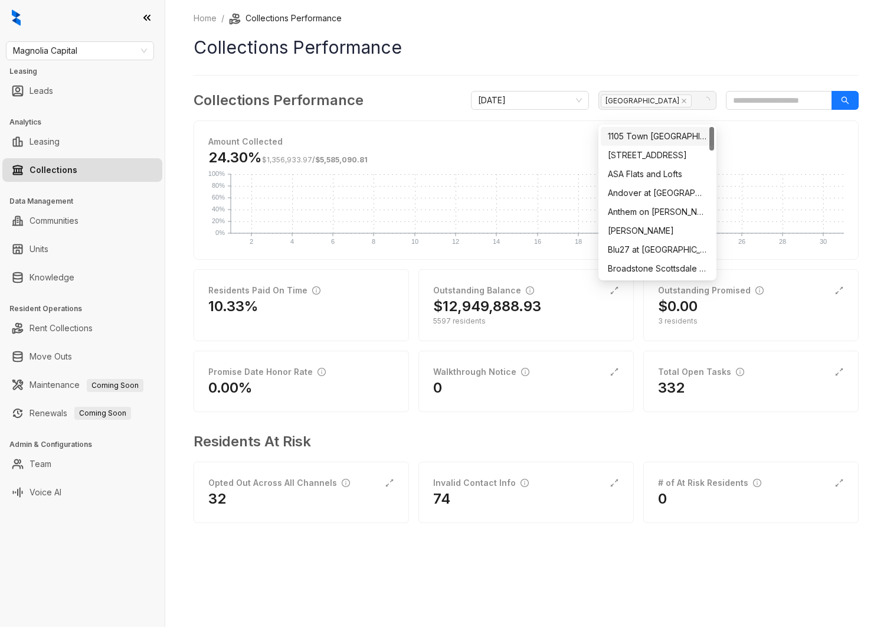
click at [571, 78] on div "Home / Collections Performance Collections Performance Collections Performance …" at bounding box center [526, 276] width 665 height 528
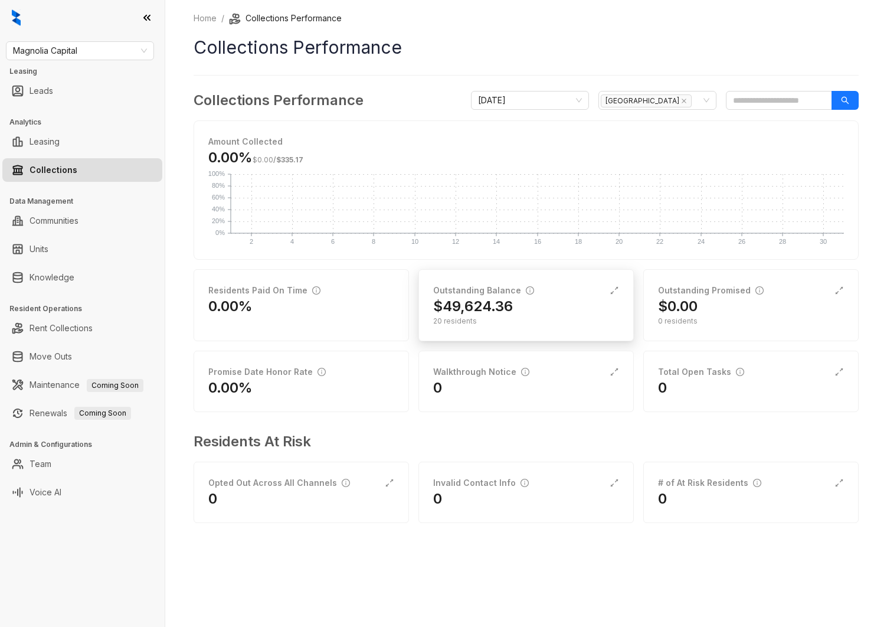
click at [493, 313] on h2 "$49,624.36" at bounding box center [473, 306] width 80 height 19
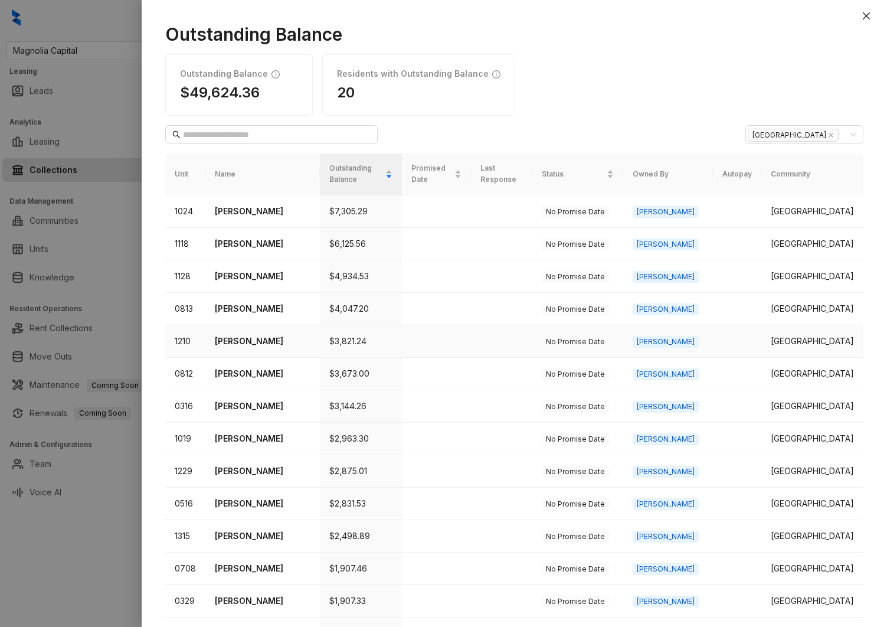
scroll to position [284, 0]
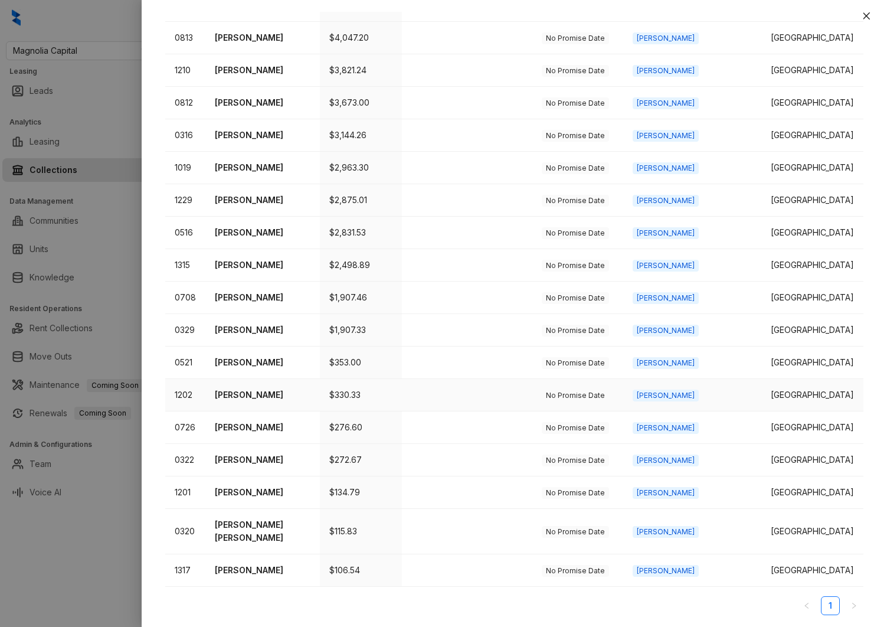
click at [244, 369] on td "[PERSON_NAME]" at bounding box center [262, 362] width 114 height 32
click at [240, 363] on p "[PERSON_NAME]" at bounding box center [263, 362] width 96 height 13
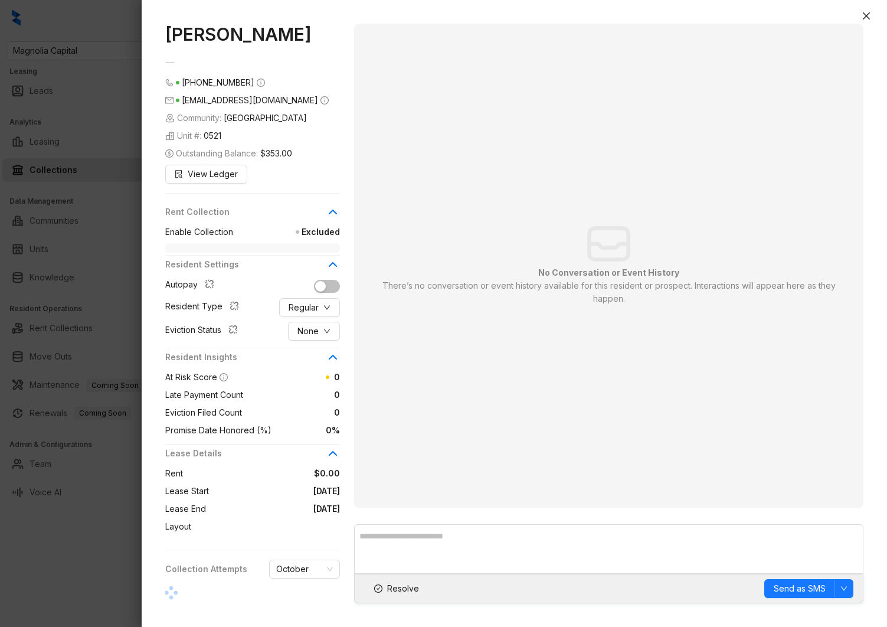
click at [55, 105] on div at bounding box center [443, 313] width 887 height 627
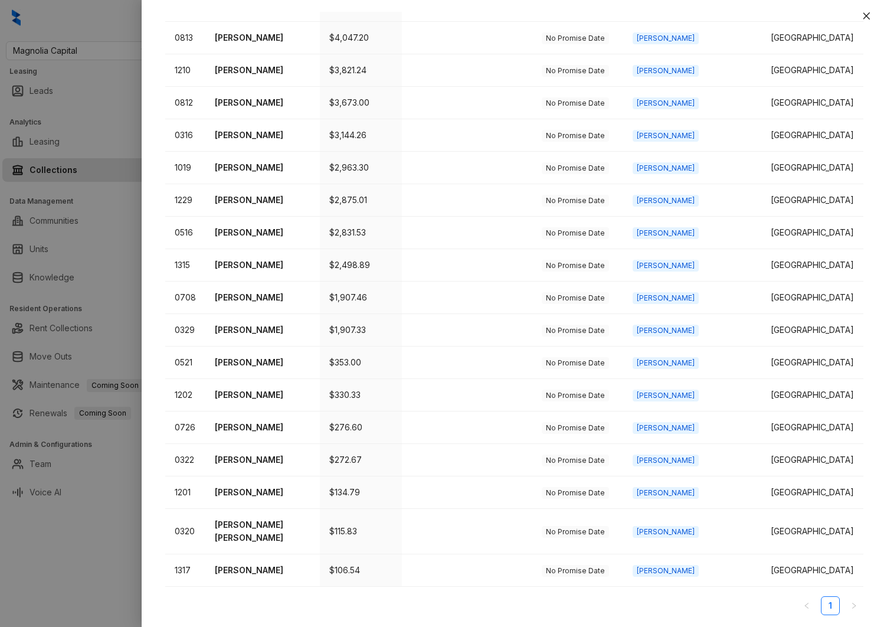
click at [80, 66] on div at bounding box center [443, 313] width 887 height 627
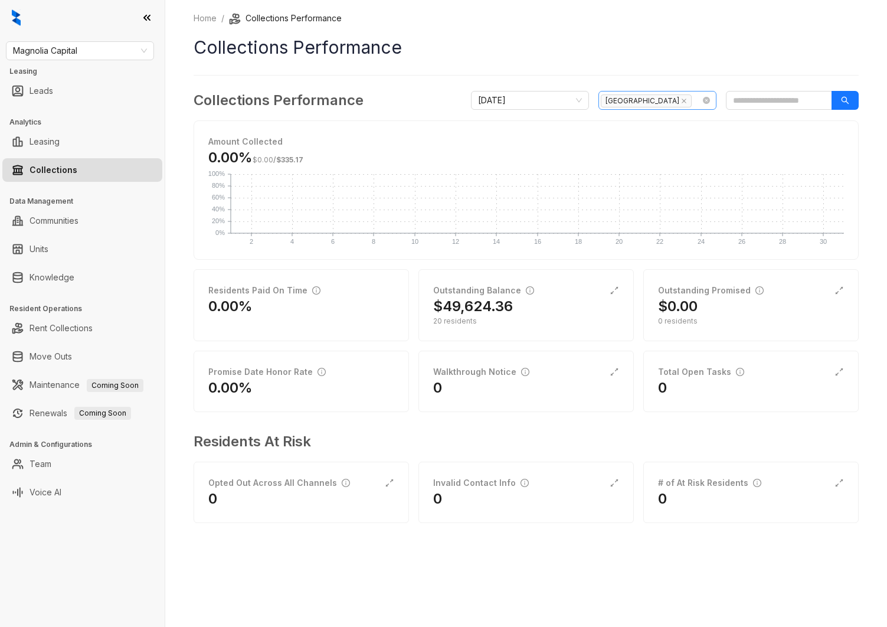
click at [691, 99] on span "[GEOGRAPHIC_DATA]" at bounding box center [646, 100] width 91 height 13
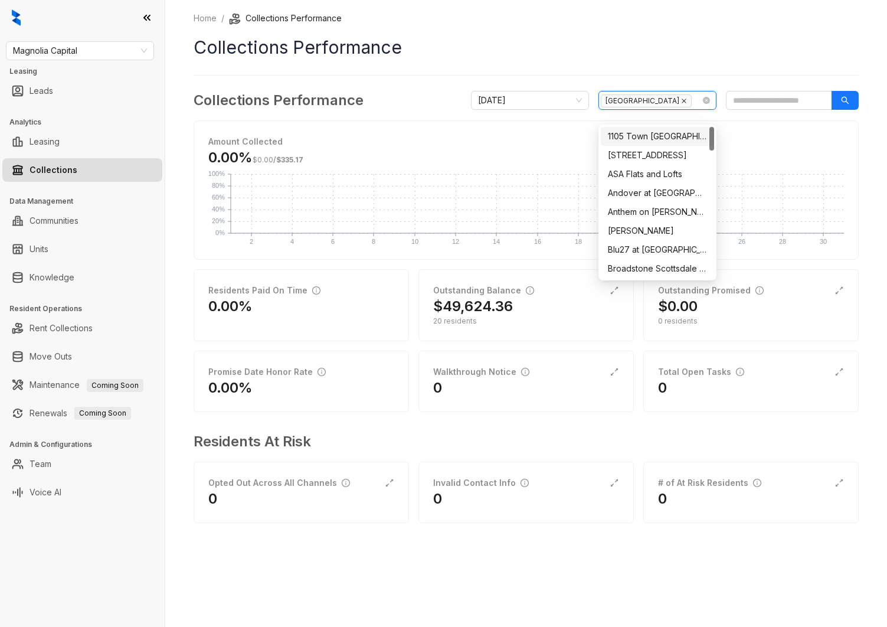
click at [684, 99] on icon "close" at bounding box center [684, 101] width 6 height 6
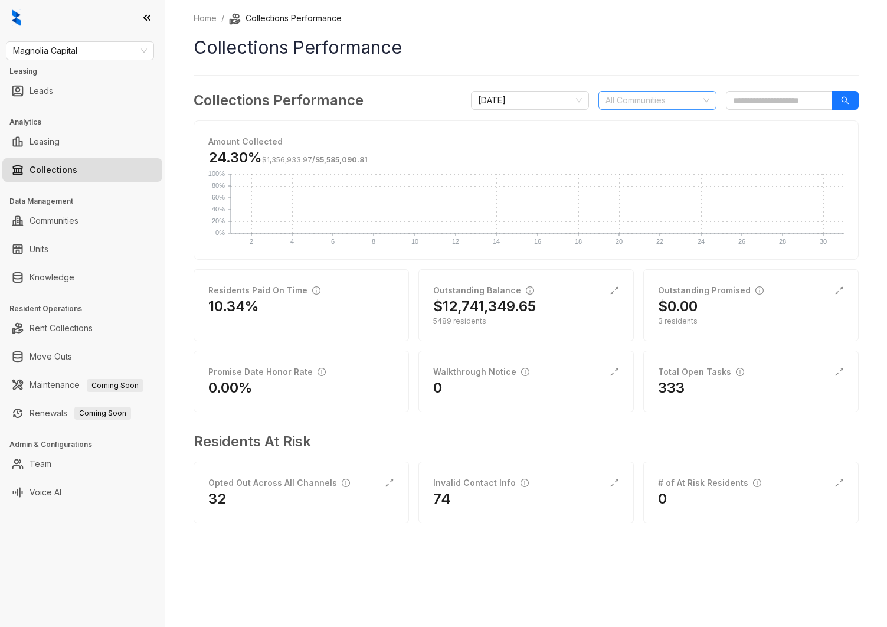
click at [627, 102] on div at bounding box center [651, 100] width 101 height 17
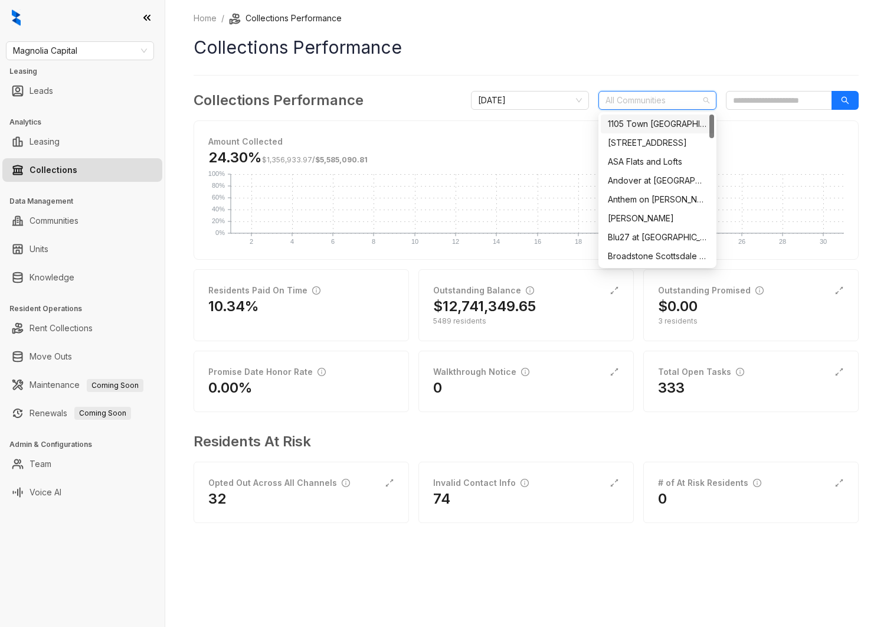
paste input "**********"
type input "**********"
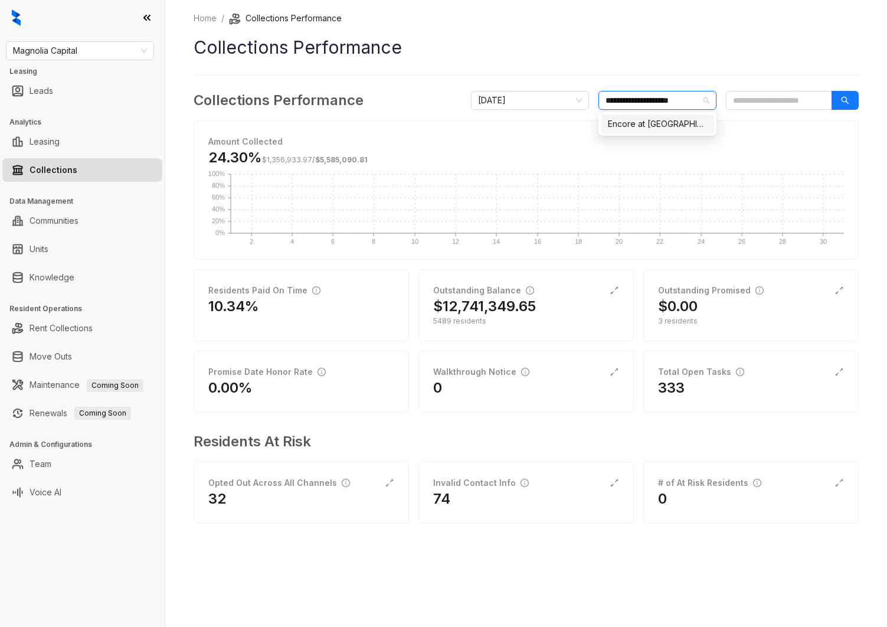
click at [632, 119] on div "Encore at [GEOGRAPHIC_DATA]" at bounding box center [657, 123] width 99 height 13
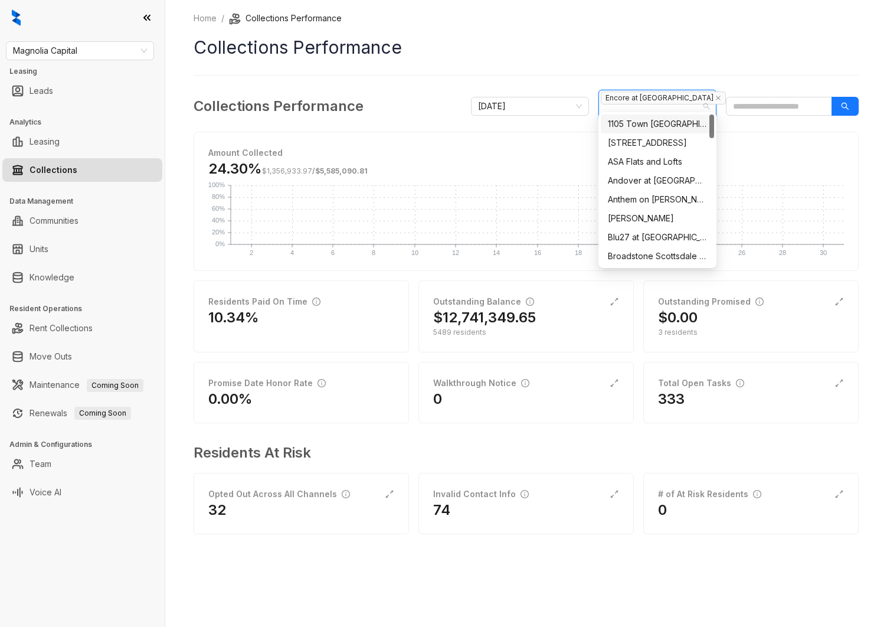
click at [478, 67] on div "Home / Collections Performance Collections Performance Collections Performance …" at bounding box center [526, 281] width 665 height 539
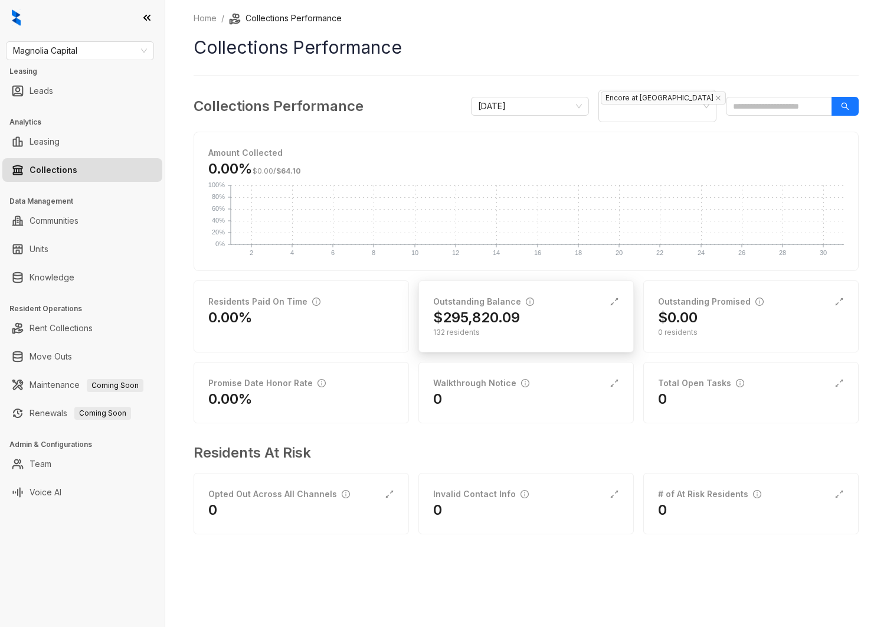
click at [484, 280] on div "Outstanding Balance $295,820.09 132 residents" at bounding box center [525, 316] width 215 height 72
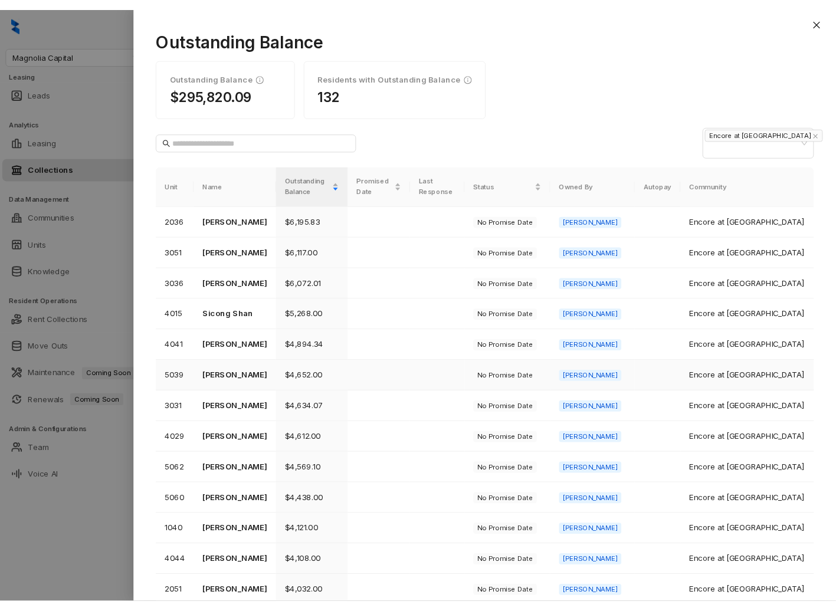
scroll to position [247, 0]
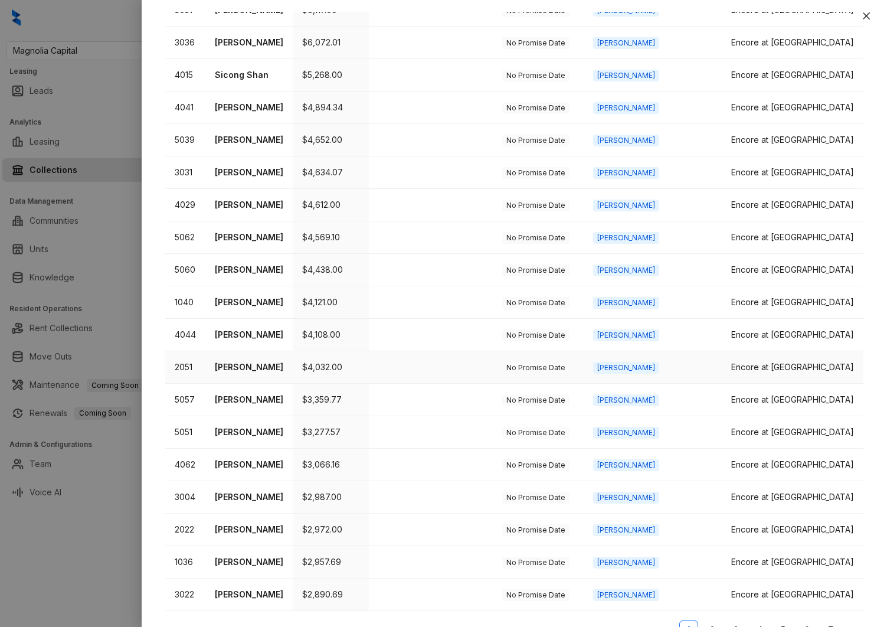
click at [259, 361] on p "[PERSON_NAME]" at bounding box center [249, 367] width 68 height 13
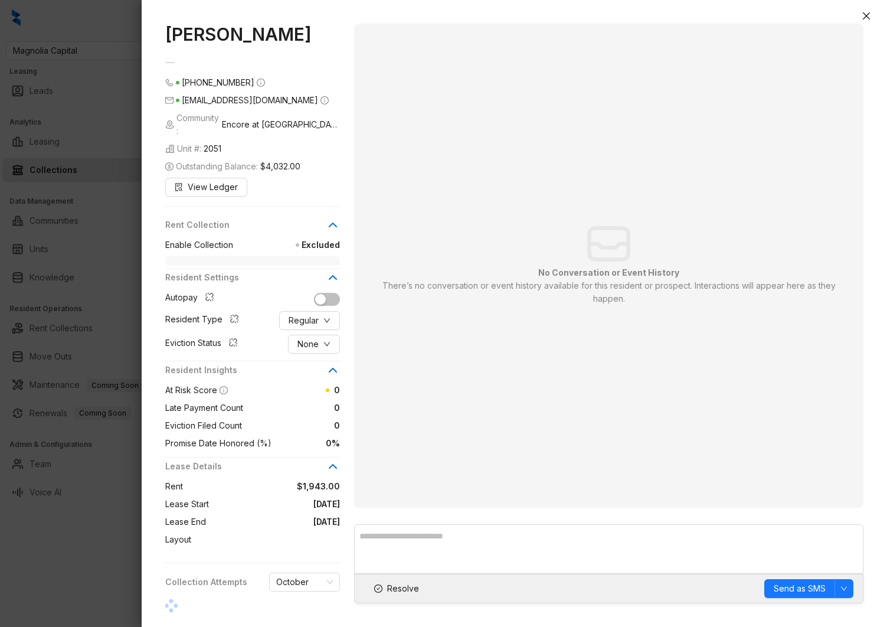
click at [76, 313] on div at bounding box center [443, 313] width 887 height 627
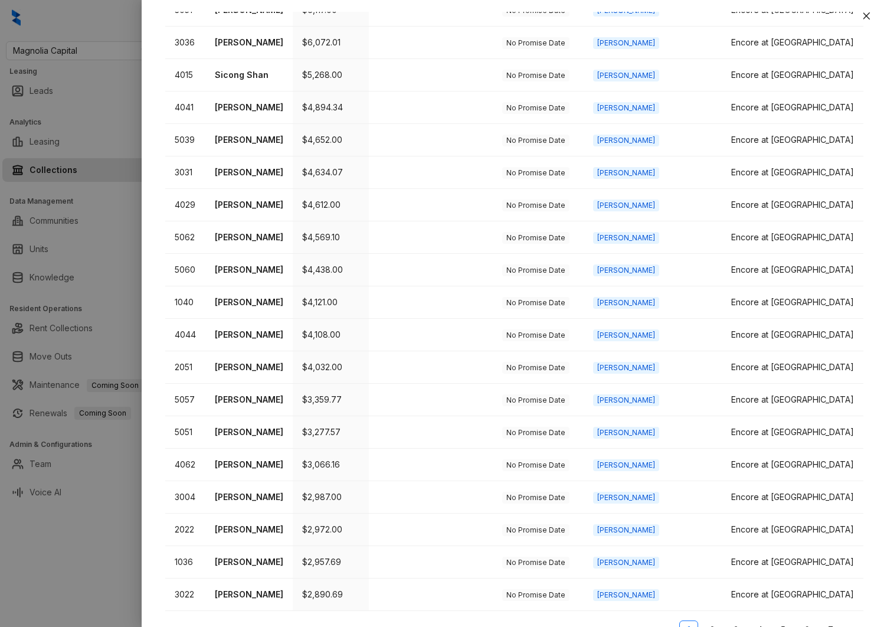
click at [112, 274] on div at bounding box center [443, 313] width 887 height 627
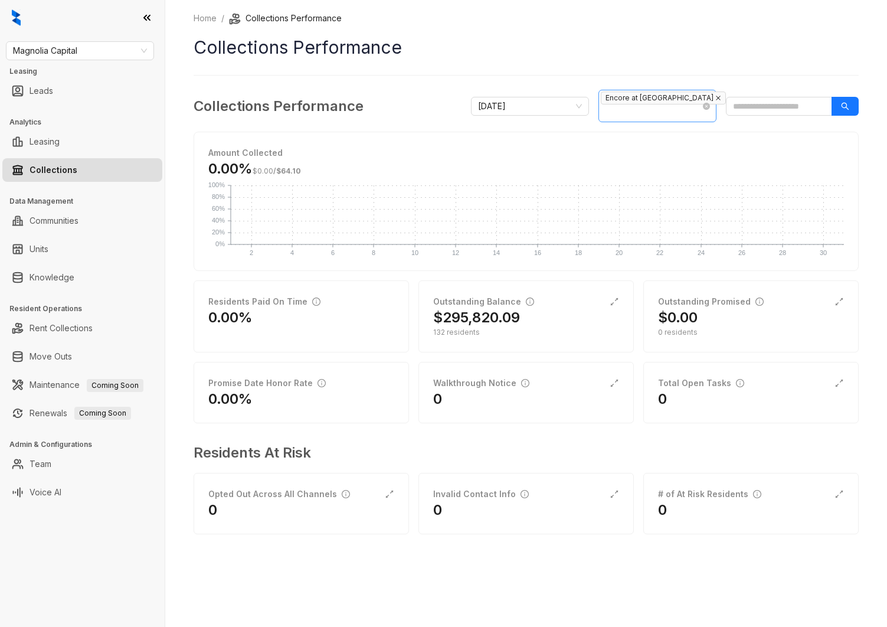
click at [715, 99] on icon "close" at bounding box center [718, 98] width 6 height 6
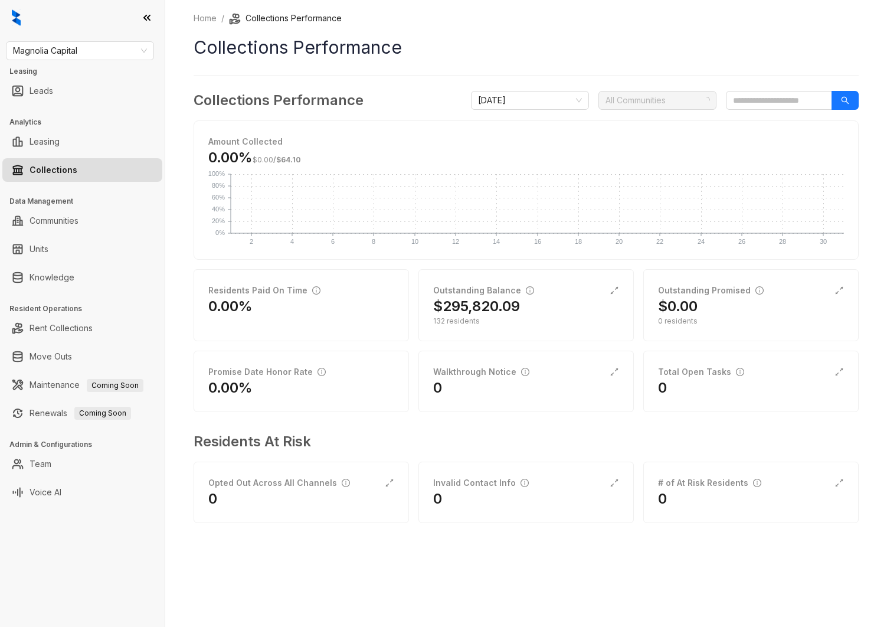
click at [637, 96] on div at bounding box center [651, 100] width 101 height 17
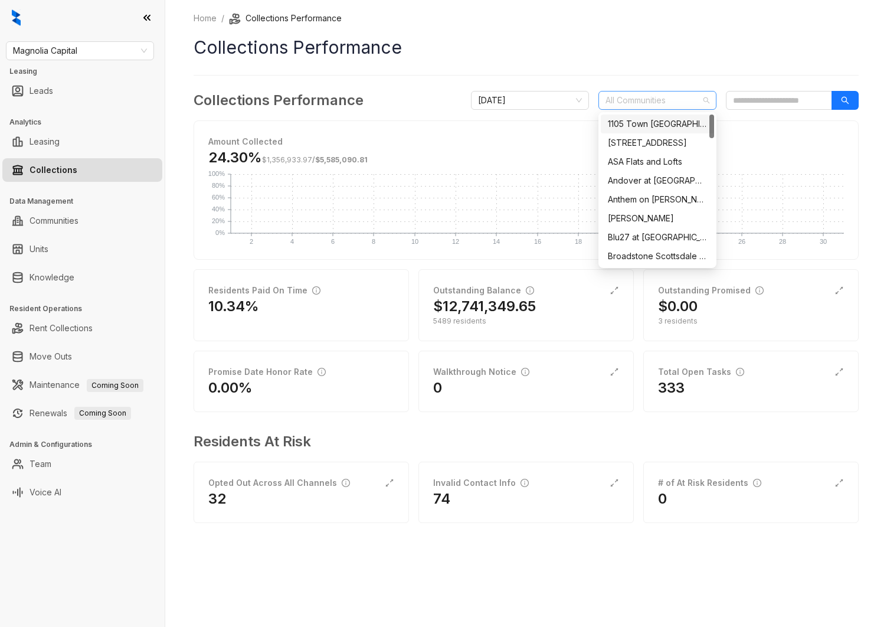
click at [639, 98] on div at bounding box center [651, 100] width 101 height 17
type input "***"
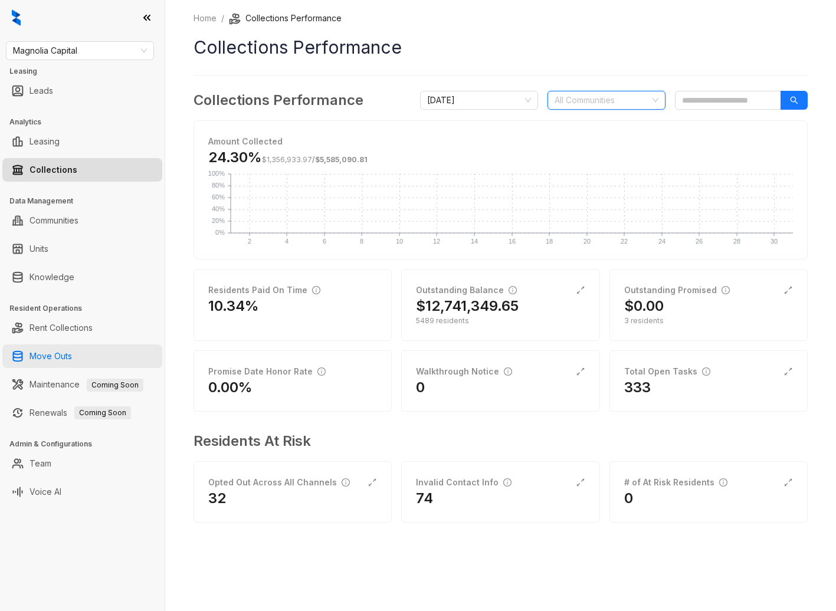
click at [60, 354] on link "Move Outs" at bounding box center [51, 357] width 42 height 24
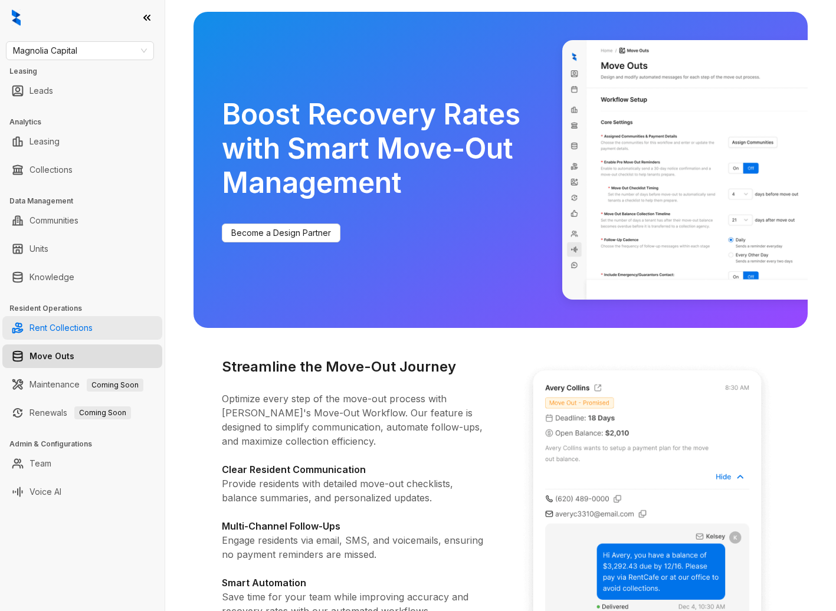
click at [93, 332] on link "Rent Collections" at bounding box center [61, 328] width 63 height 24
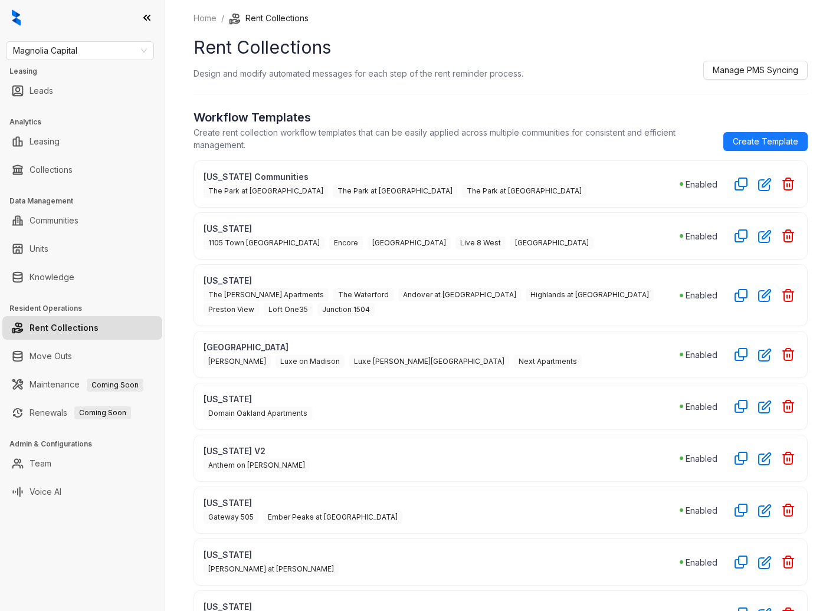
click at [243, 290] on span "The [PERSON_NAME] Apartments" at bounding box center [266, 295] width 125 height 13
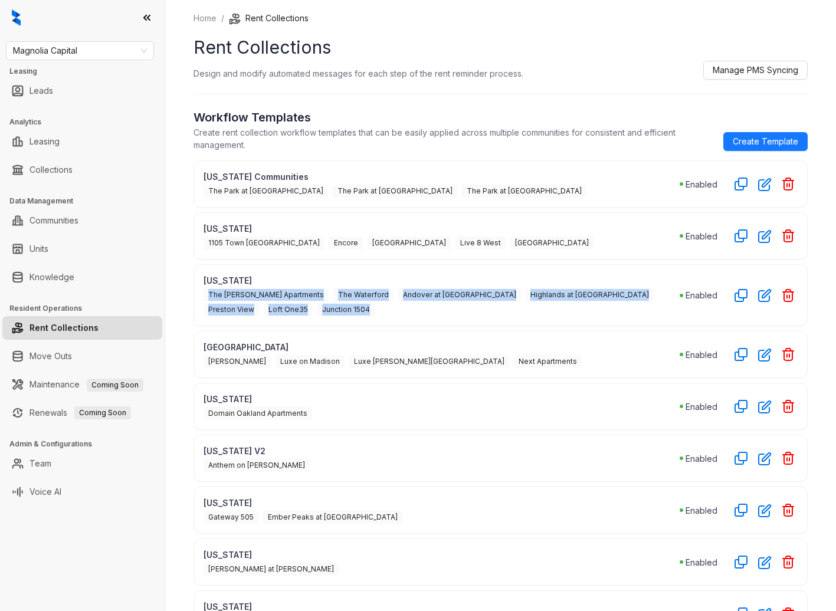
click at [243, 290] on span "The [PERSON_NAME] Apartments" at bounding box center [266, 295] width 125 height 13
click at [246, 293] on span "The [PERSON_NAME] Apartments" at bounding box center [266, 295] width 125 height 13
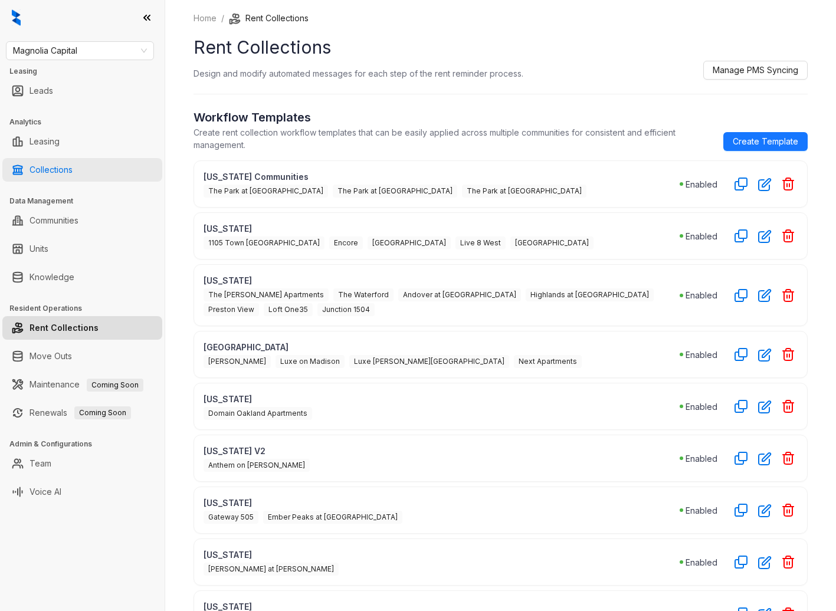
click at [69, 166] on link "Collections" at bounding box center [51, 170] width 43 height 24
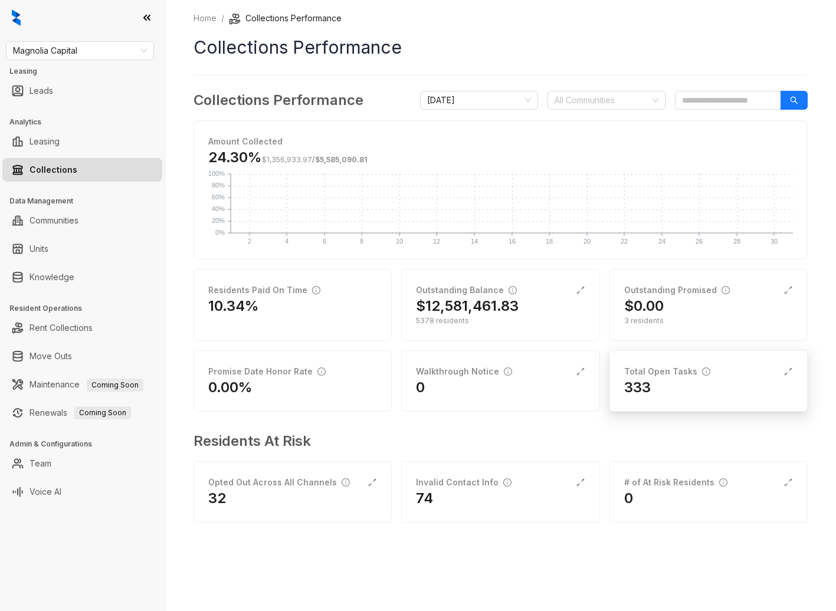
click at [669, 388] on div "333" at bounding box center [708, 387] width 169 height 19
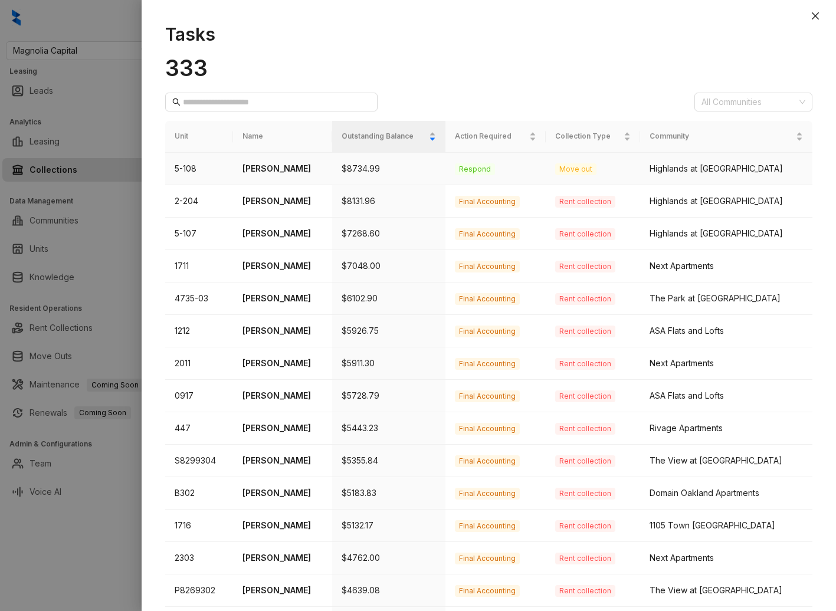
click at [290, 172] on p "[PERSON_NAME]" at bounding box center [283, 168] width 80 height 13
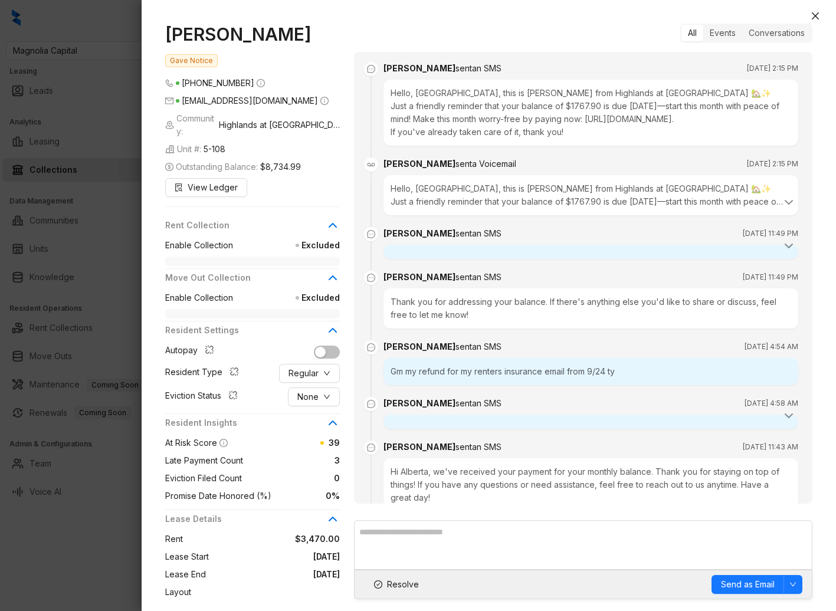
scroll to position [2072, 0]
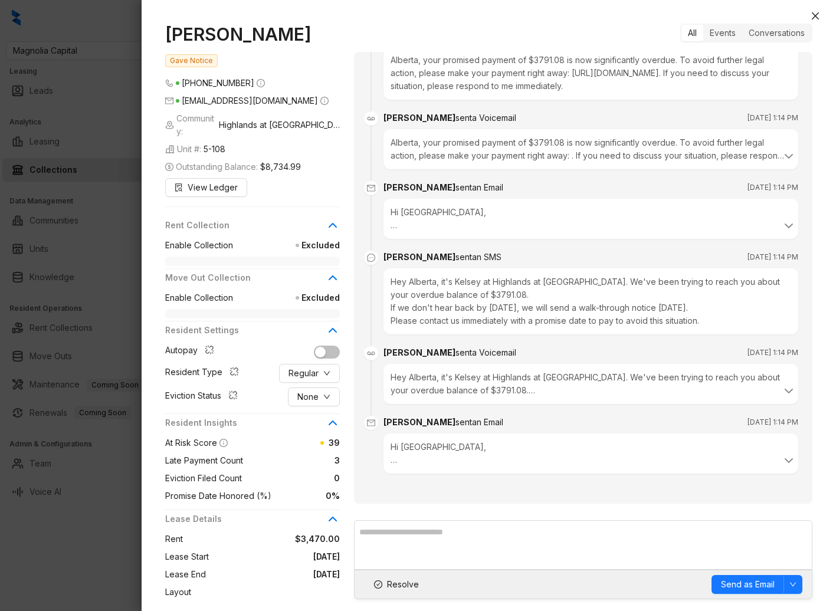
click at [103, 270] on div at bounding box center [418, 305] width 836 height 611
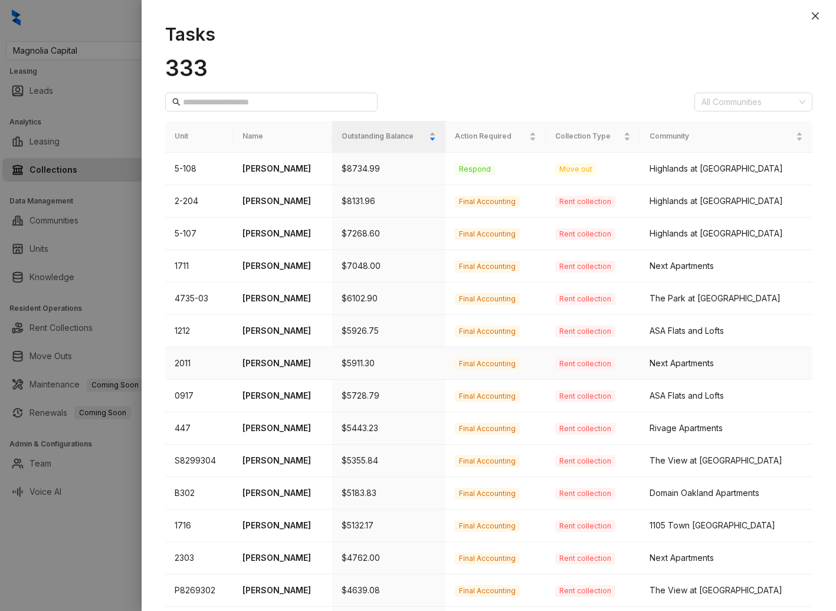
click at [285, 354] on td "[PERSON_NAME]" at bounding box center [282, 364] width 99 height 32
click at [250, 362] on p "[PERSON_NAME]" at bounding box center [283, 363] width 80 height 13
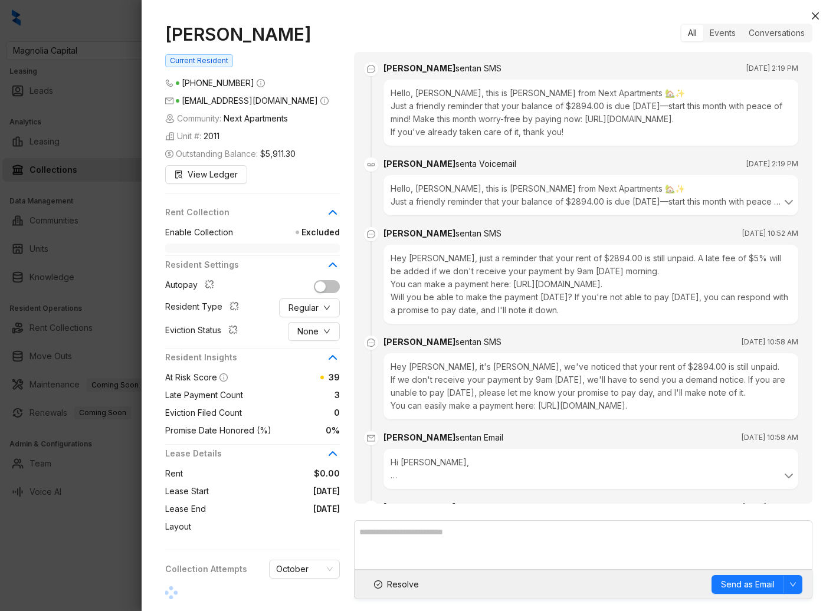
scroll to position [2553, 0]
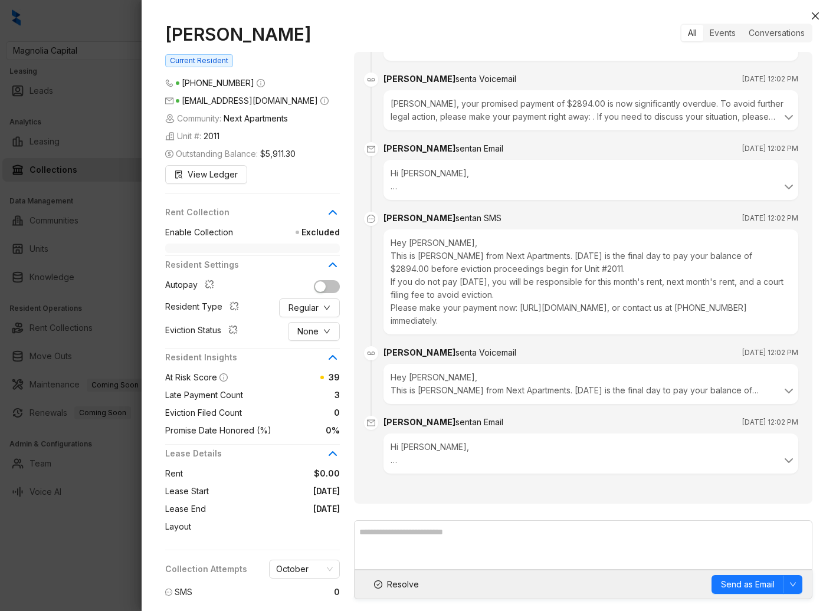
click at [60, 289] on div at bounding box center [418, 305] width 836 height 611
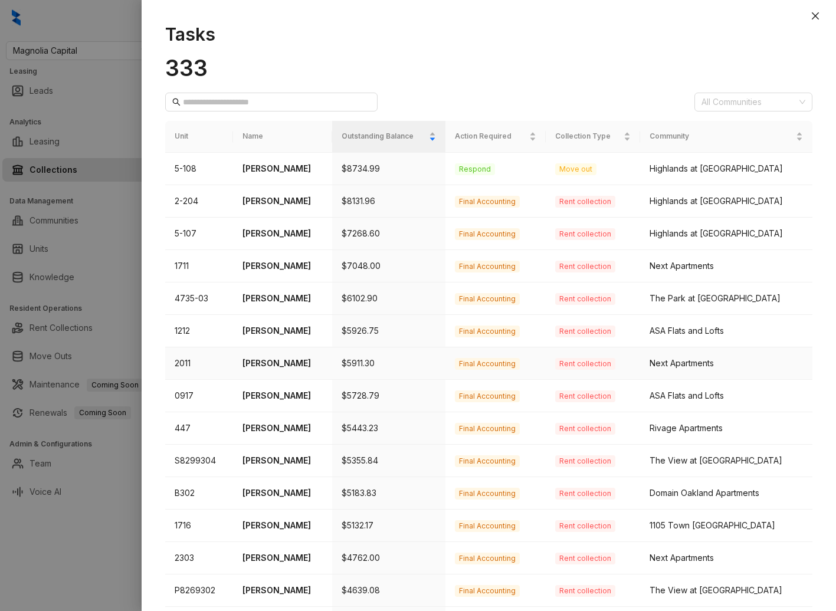
scroll to position [230, 0]
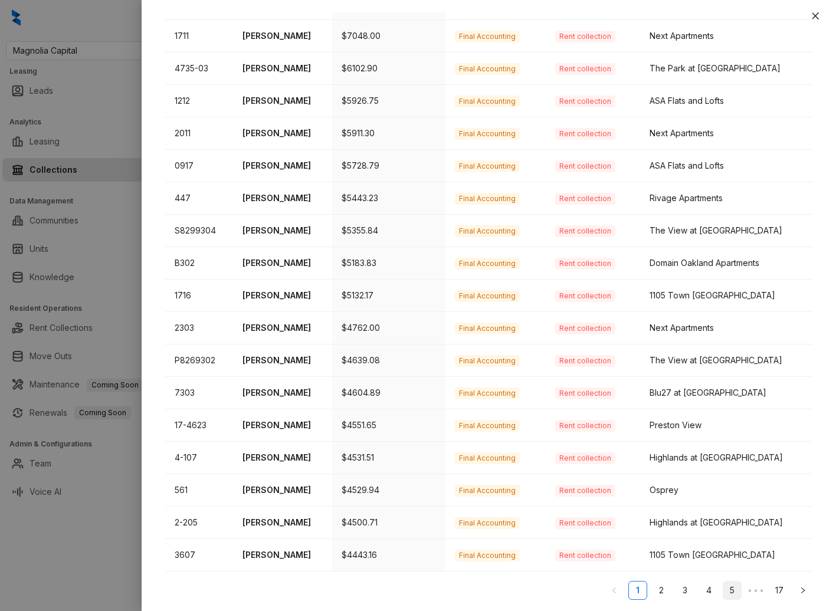
click at [724, 592] on link "5" at bounding box center [733, 591] width 18 height 18
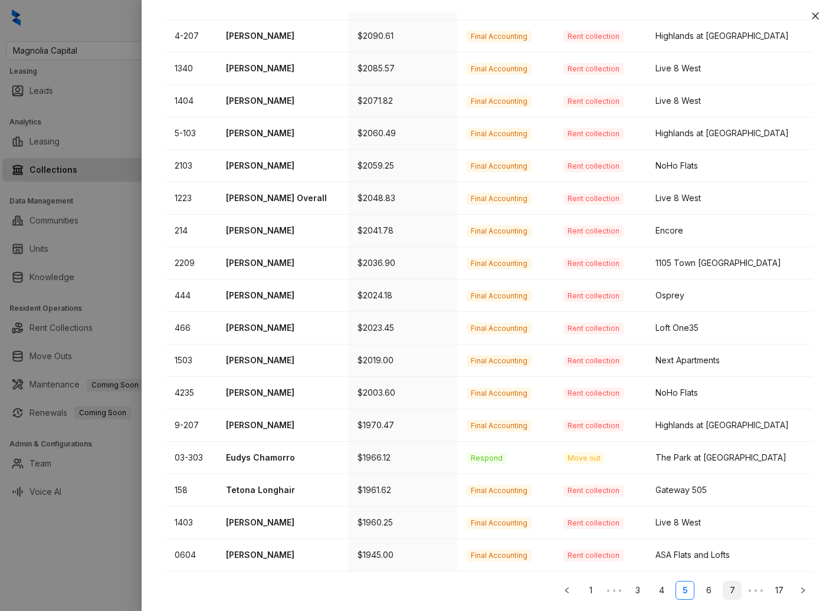
click at [729, 589] on link "7" at bounding box center [733, 591] width 18 height 18
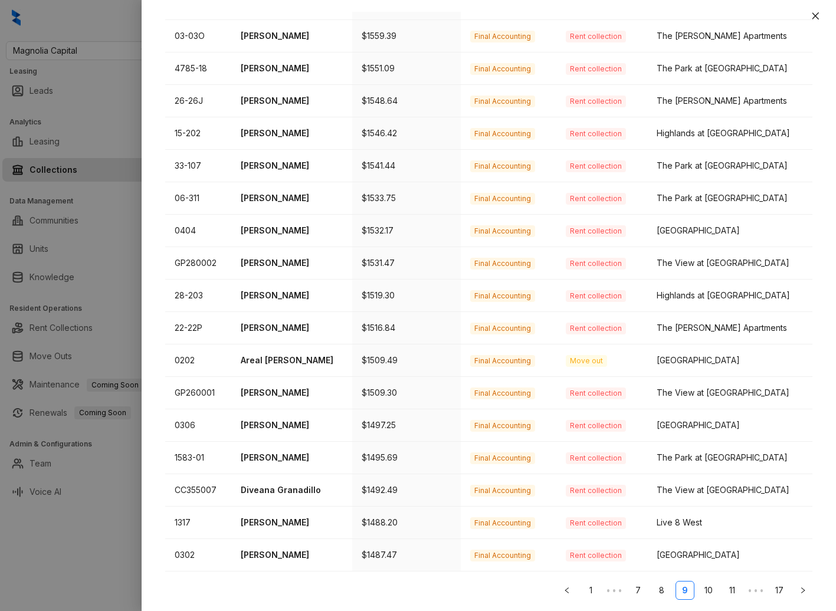
click at [727, 591] on link "11" at bounding box center [733, 591] width 18 height 18
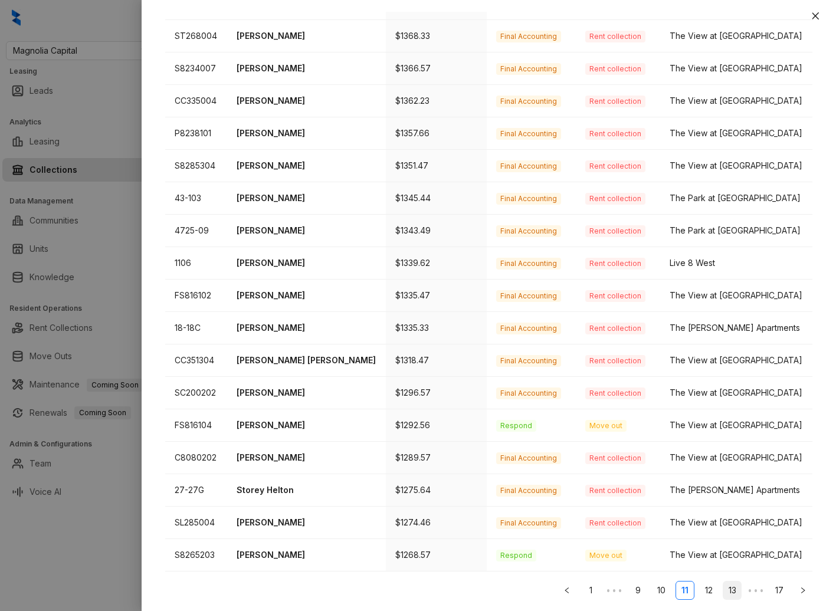
click at [724, 587] on link "13" at bounding box center [733, 591] width 18 height 18
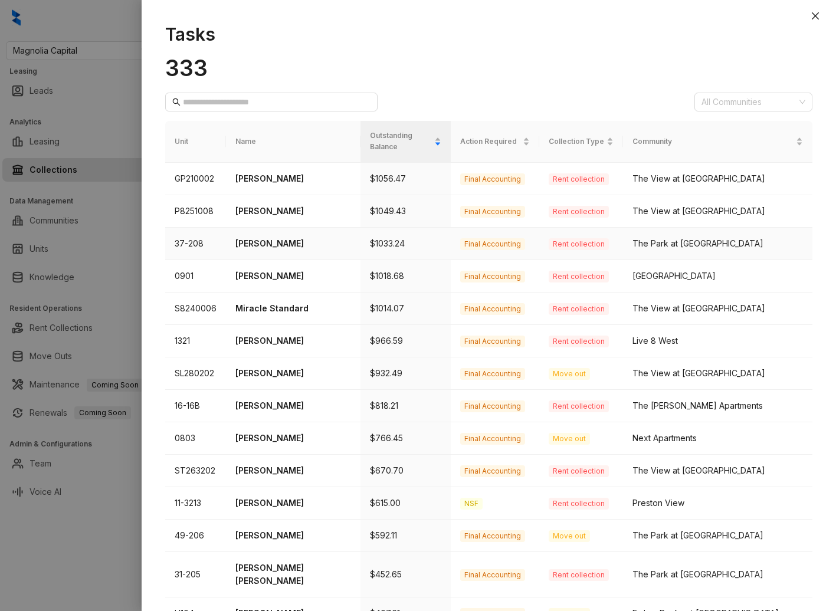
scroll to position [74, 0]
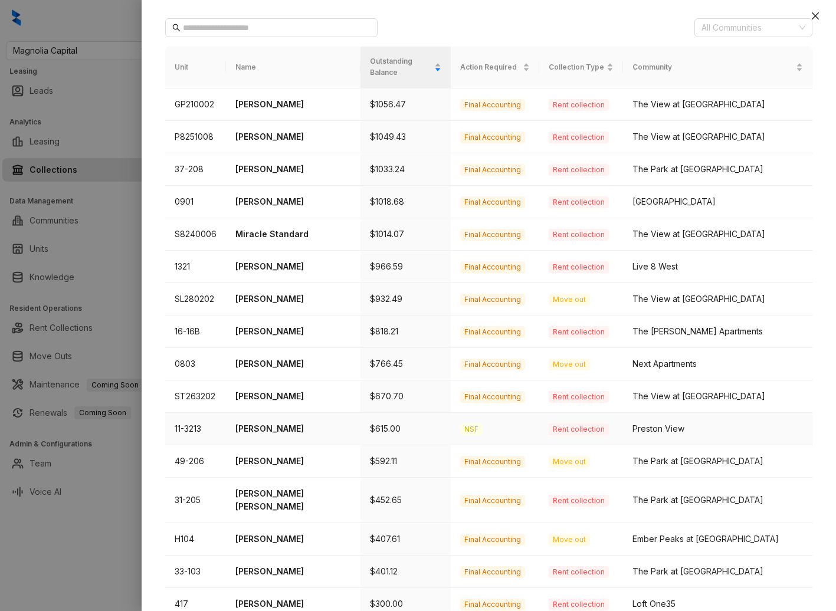
click at [244, 423] on p "[PERSON_NAME]" at bounding box center [293, 429] width 116 height 13
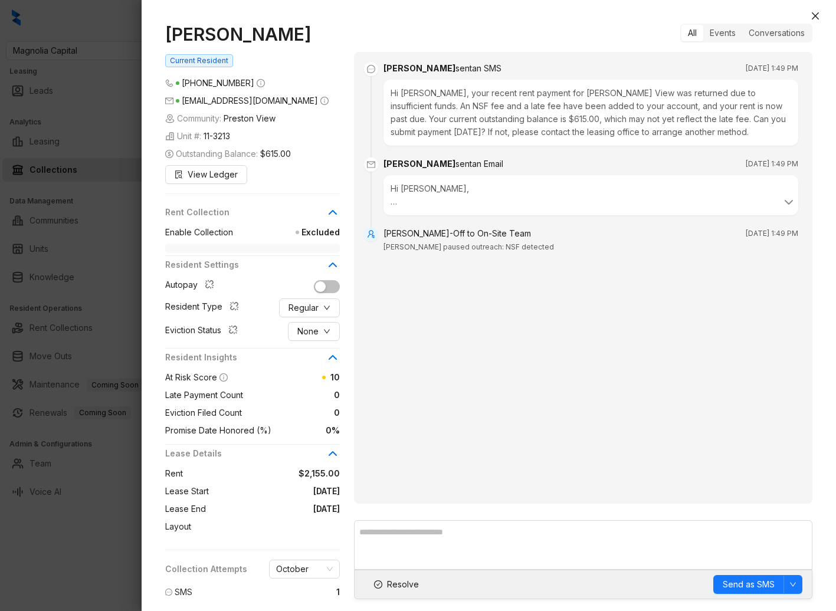
click at [95, 204] on div at bounding box center [418, 305] width 836 height 611
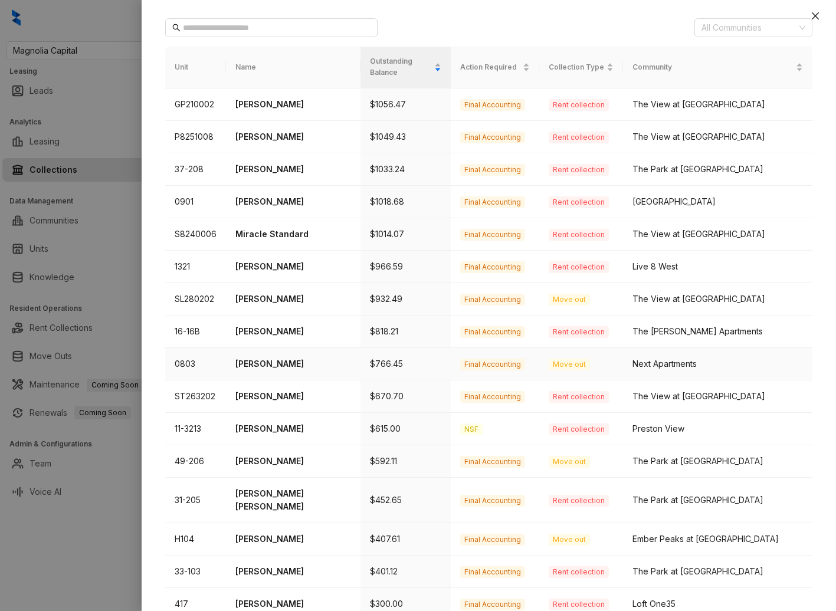
scroll to position [230, 0]
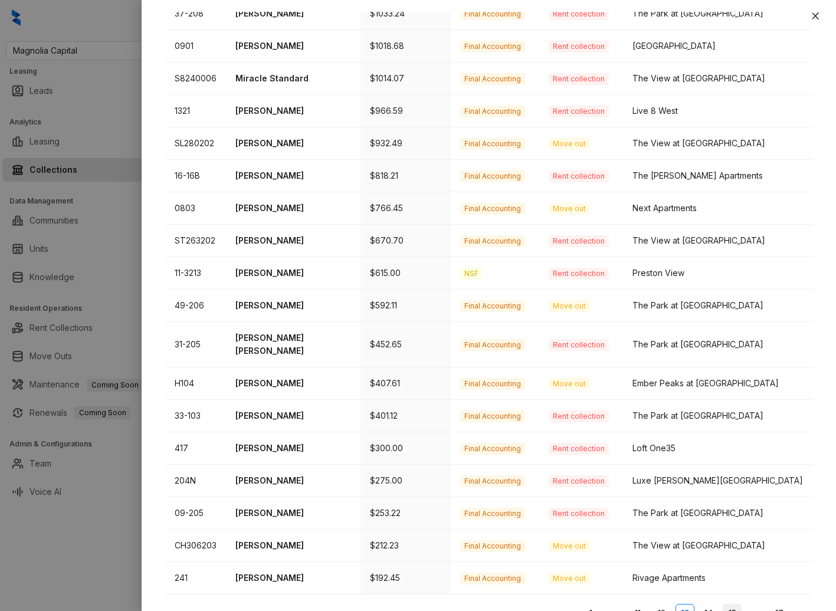
click at [729, 605] on link "15" at bounding box center [733, 614] width 18 height 18
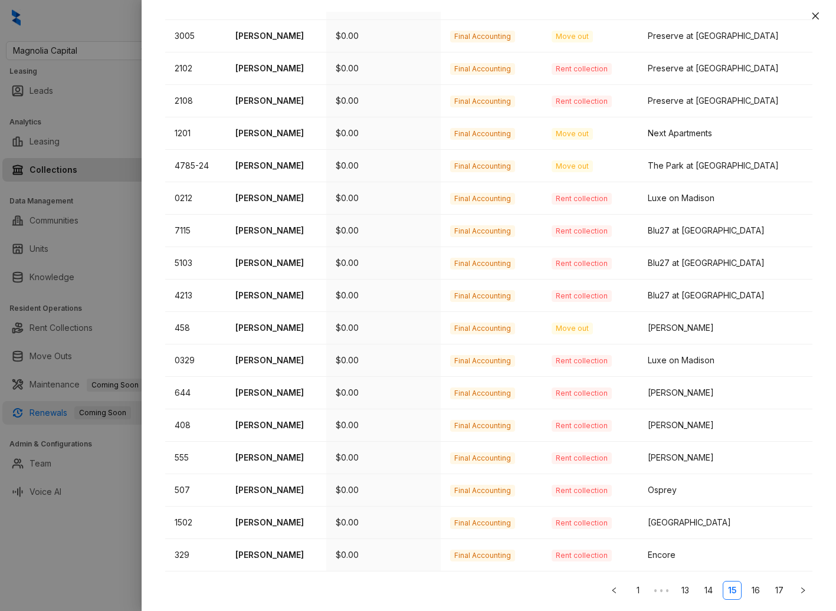
click at [40, 401] on div at bounding box center [418, 305] width 836 height 611
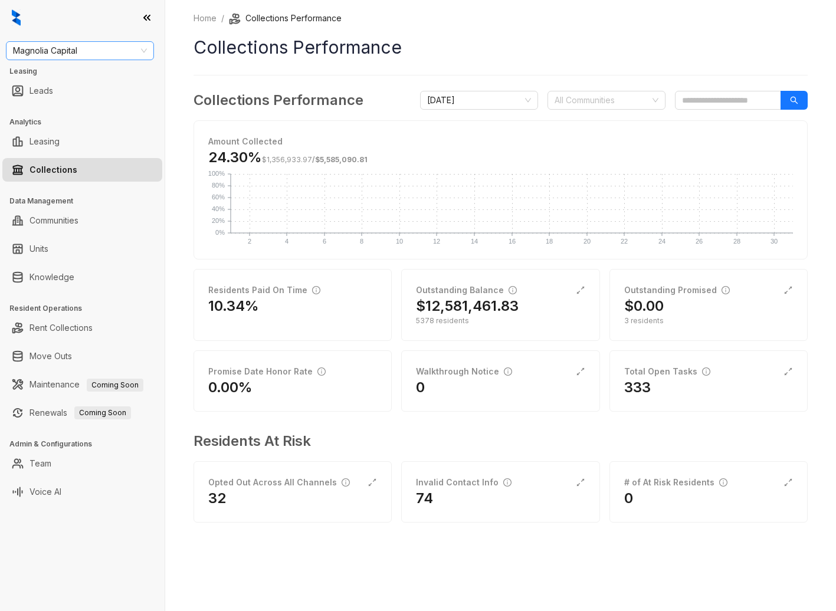
click at [63, 57] on span "Magnolia Capital" at bounding box center [80, 51] width 134 height 18
click at [445, 88] on div "Home / Collections Performance Collections Performance Collections Performance …" at bounding box center [501, 276] width 614 height 528
click at [12, 18] on img at bounding box center [16, 17] width 9 height 17
click at [195, 21] on link "Home" at bounding box center [205, 18] width 28 height 13
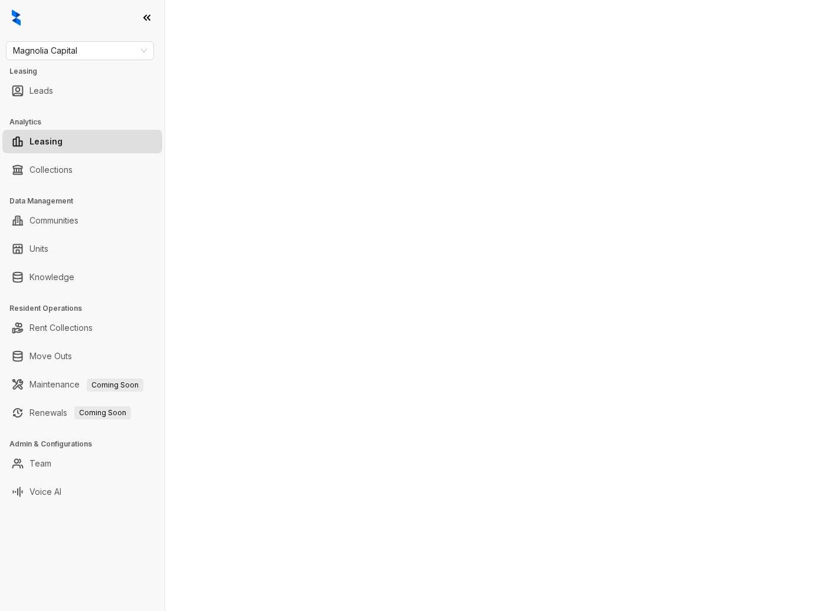
click at [58, 450] on div "Magnolia Capital Leasing Leads Analytics Leasing Collections Data Management Co…" at bounding box center [418, 305] width 836 height 611
select select "******"
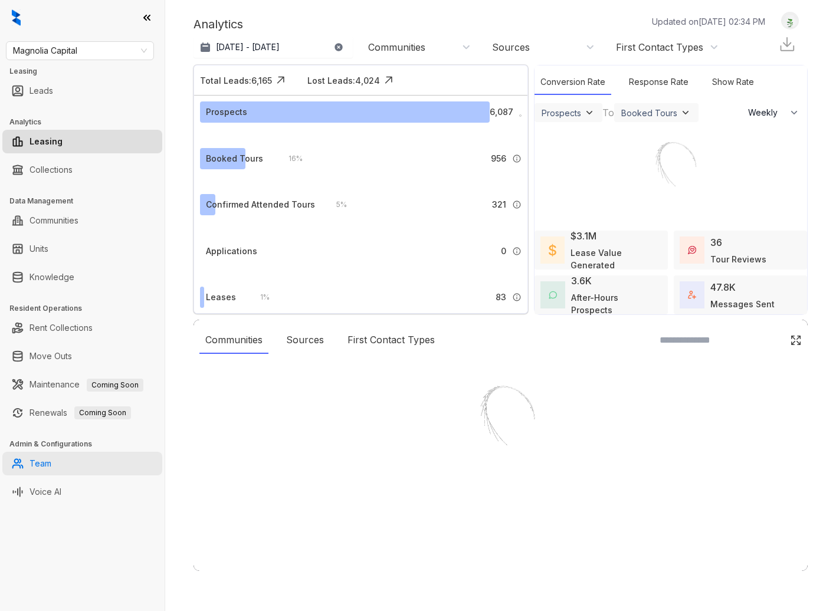
click at [48, 462] on link "Team" at bounding box center [41, 464] width 22 height 24
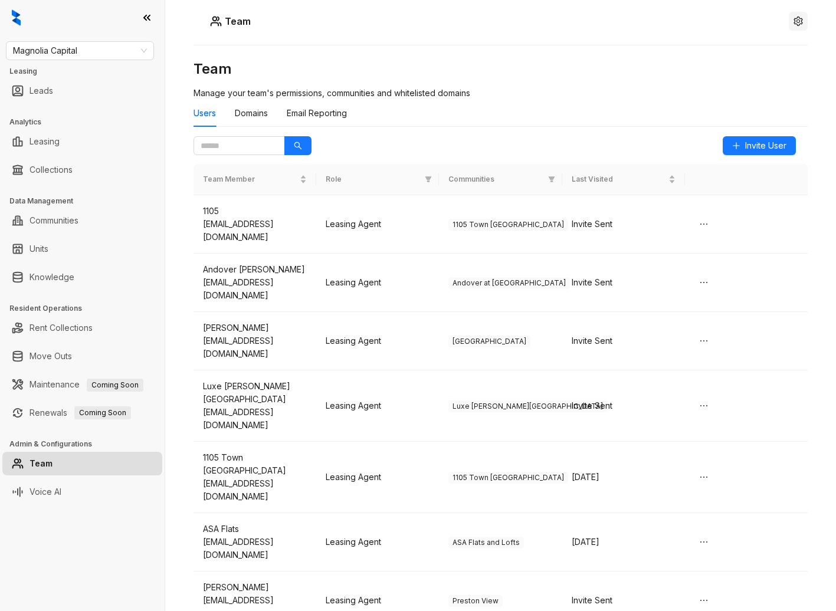
click at [800, 18] on icon "setting" at bounding box center [798, 21] width 9 height 9
click at [788, 56] on span "Logout" at bounding box center [798, 54] width 27 height 13
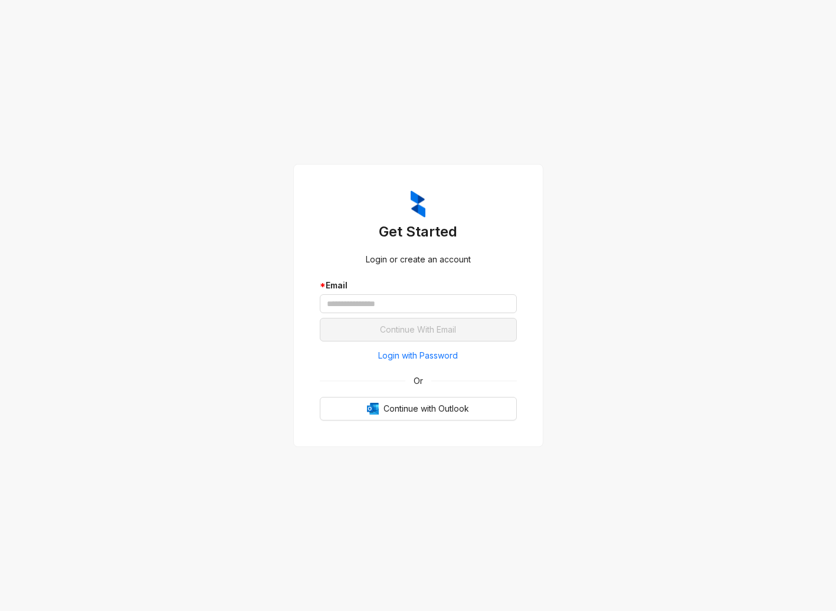
click at [346, 313] on div "* Email" at bounding box center [418, 298] width 197 height 39
click at [348, 306] on input "text" at bounding box center [418, 304] width 197 height 19
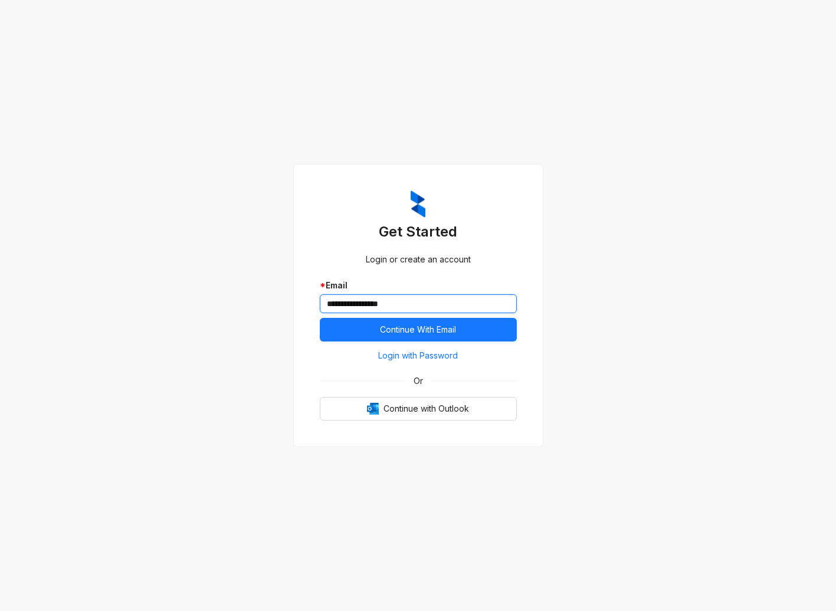
type input "**********"
click at [320, 318] on button "Continue With Email" at bounding box center [418, 330] width 197 height 24
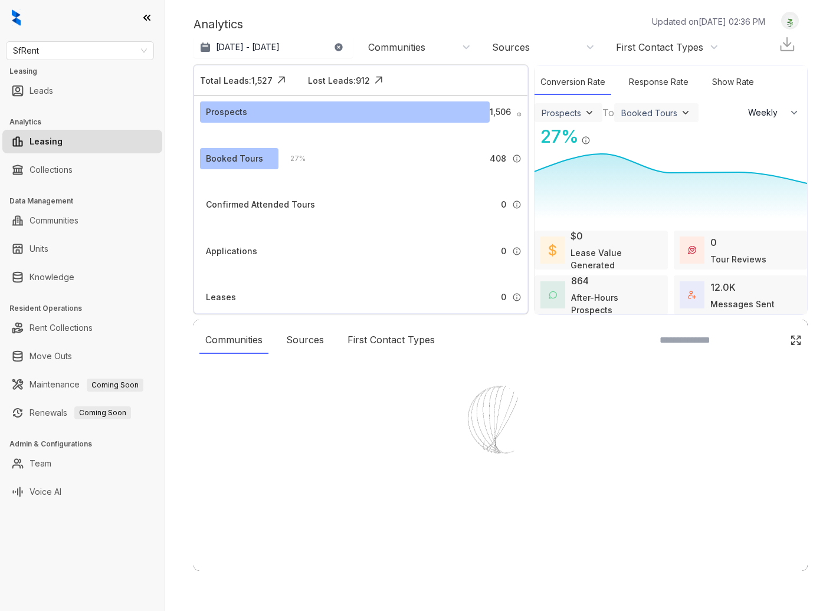
select select "******"
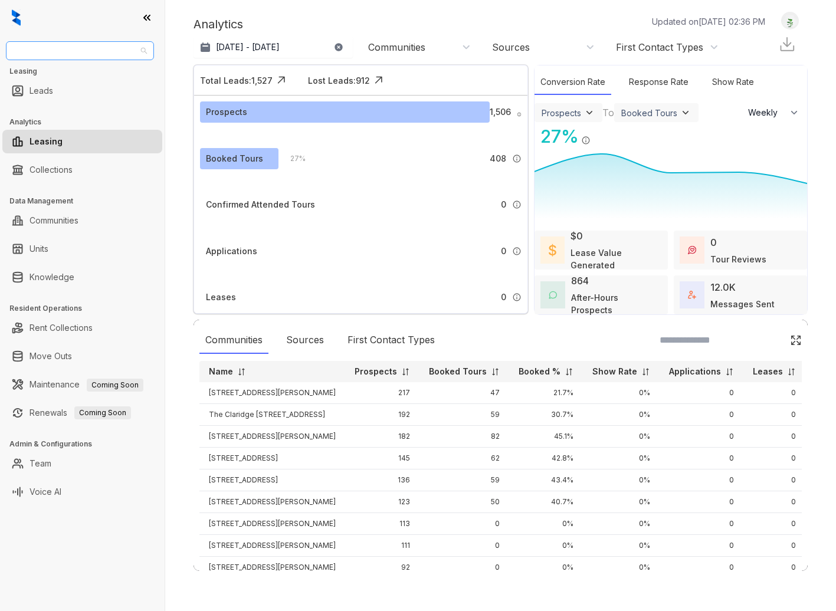
click at [63, 53] on span "SfRent" at bounding box center [80, 51] width 134 height 18
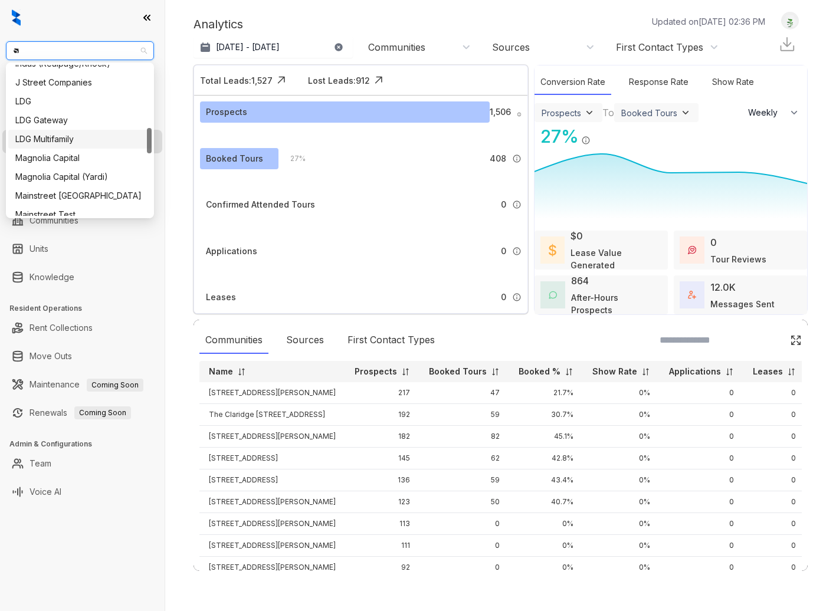
scroll to position [19, 0]
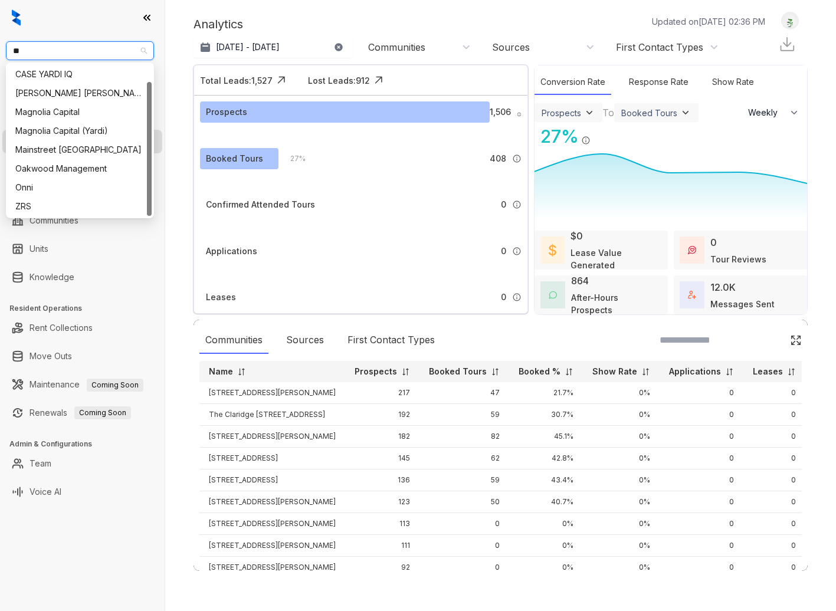
type input "***"
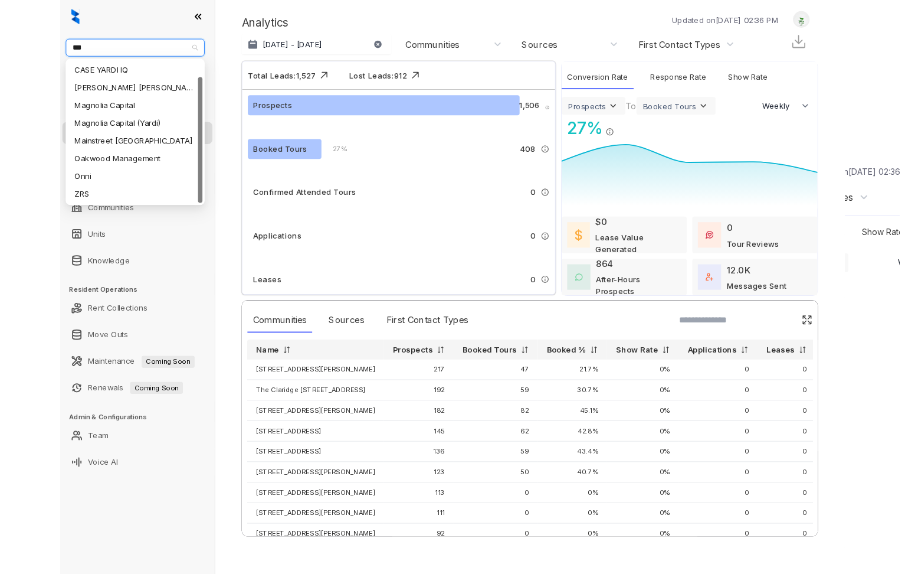
scroll to position [0, 0]
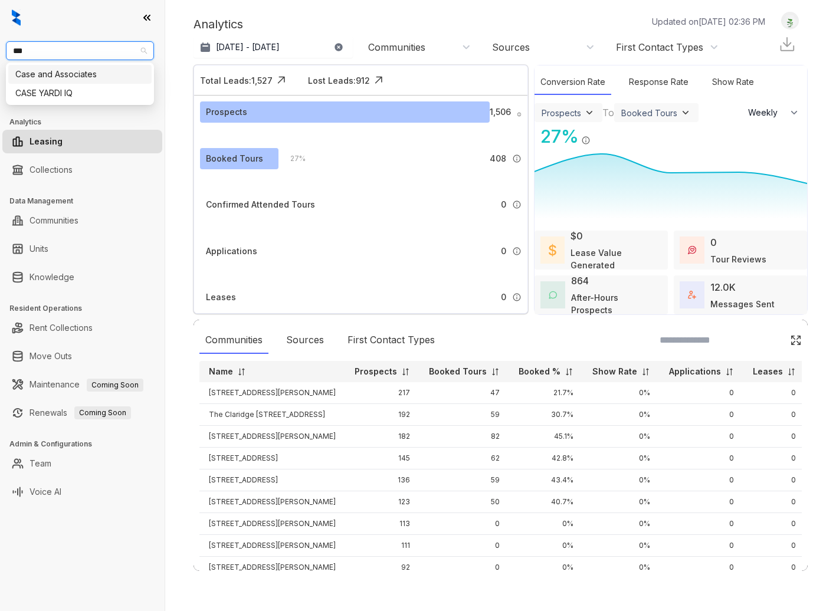
click at [61, 73] on div "Case and Associates" at bounding box center [79, 74] width 129 height 13
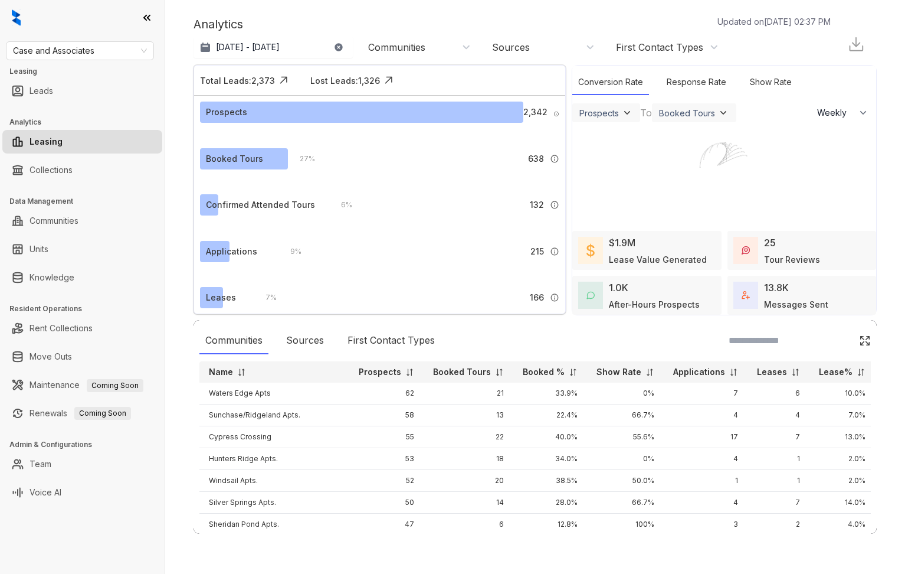
select select "******"
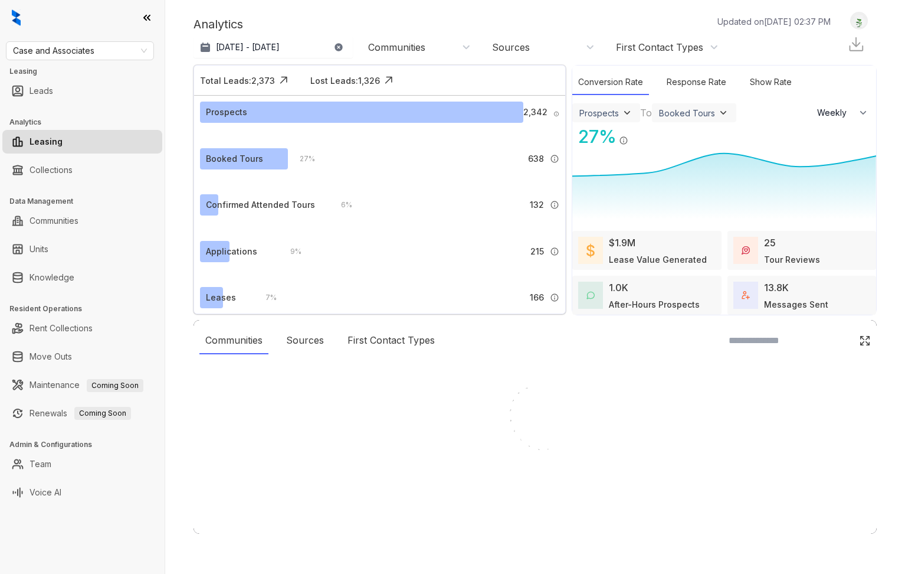
click at [65, 467] on div at bounding box center [452, 287] width 905 height 574
click at [37, 463] on div at bounding box center [452, 287] width 905 height 574
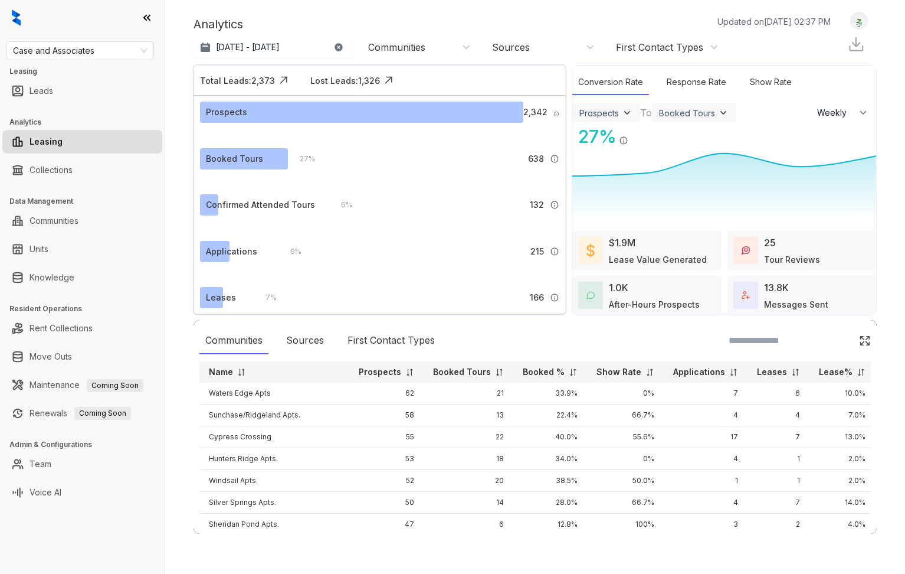
click at [43, 465] on link "Team" at bounding box center [41, 464] width 22 height 24
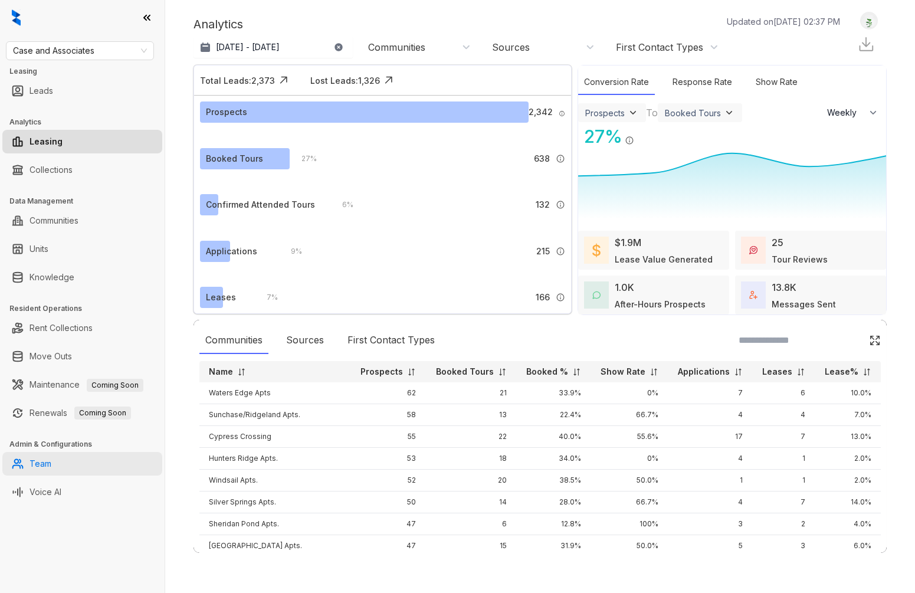
click at [51, 460] on link "Team" at bounding box center [41, 464] width 22 height 24
click at [44, 462] on link "Team" at bounding box center [41, 464] width 22 height 24
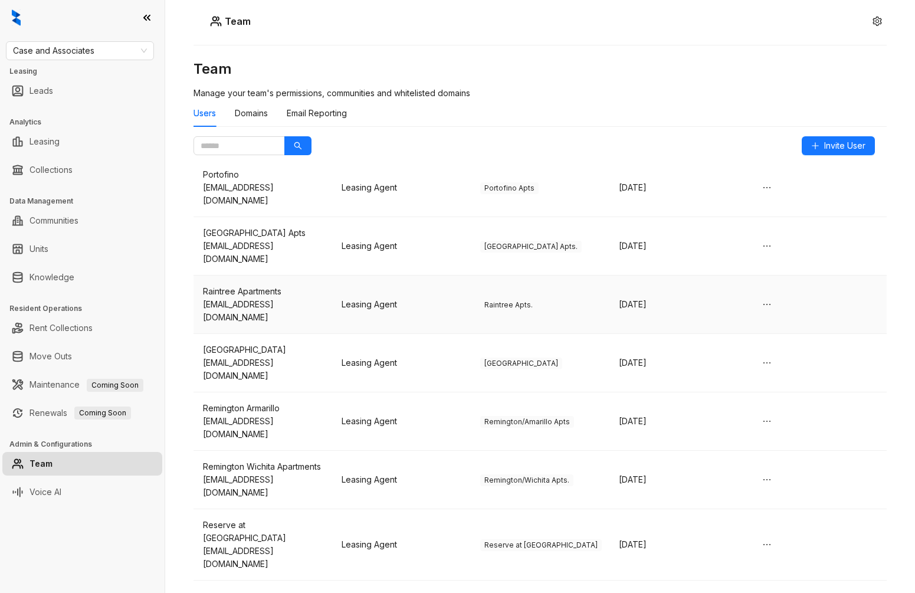
scroll to position [4040, 0]
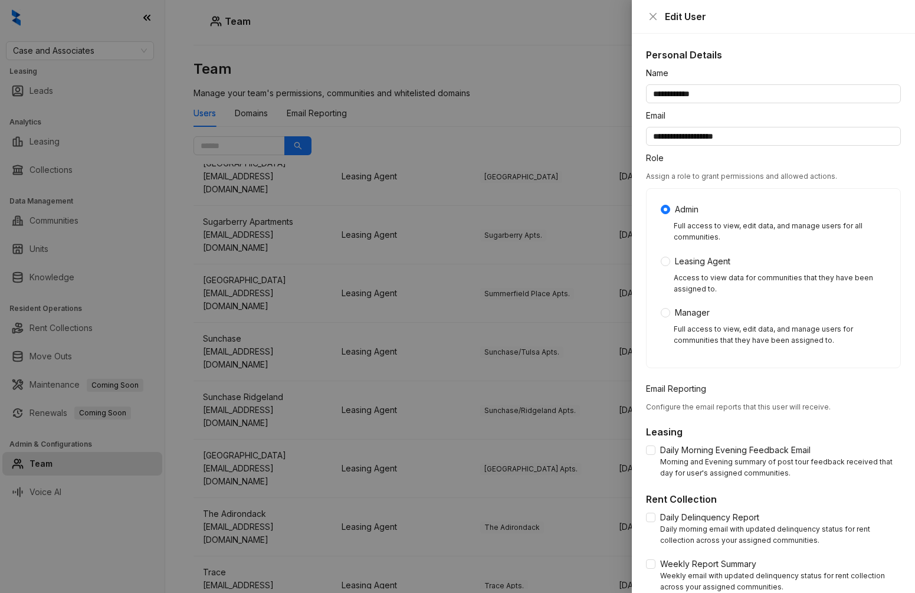
click at [478, 473] on div at bounding box center [457, 296] width 915 height 593
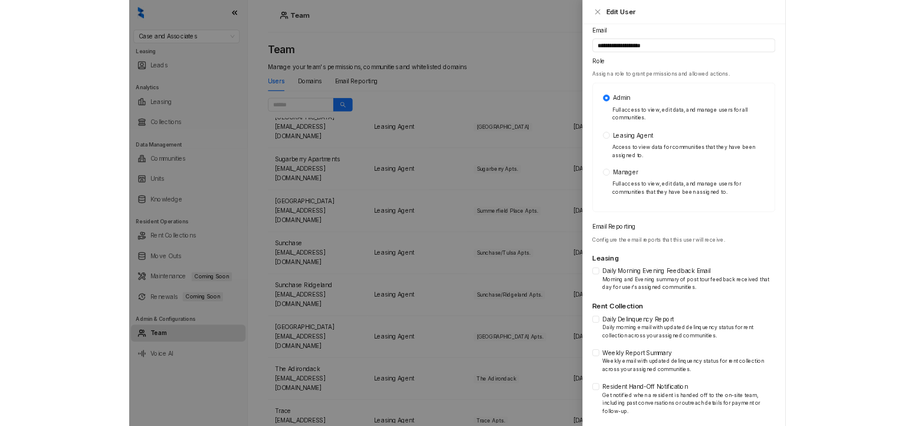
scroll to position [0, 0]
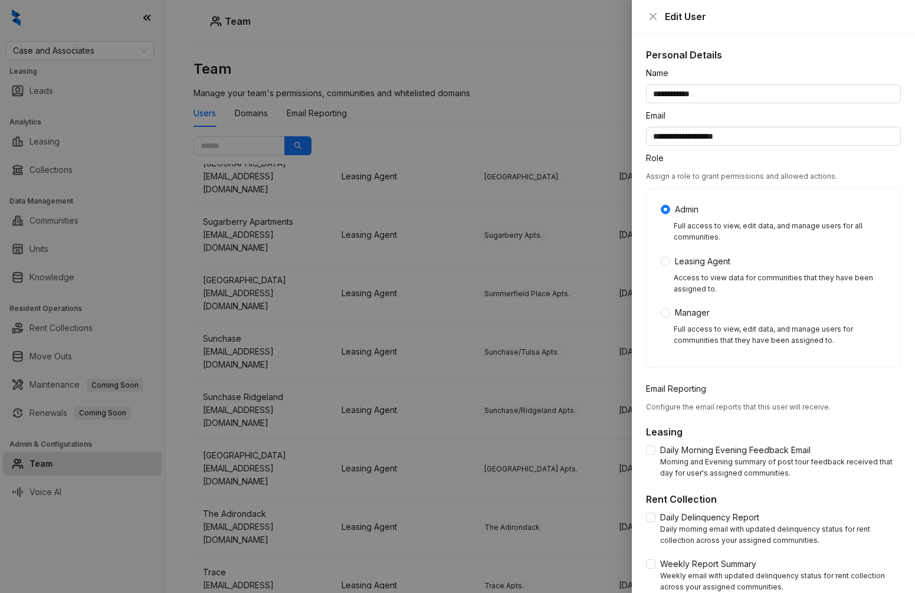
click at [207, 241] on div at bounding box center [457, 296] width 915 height 593
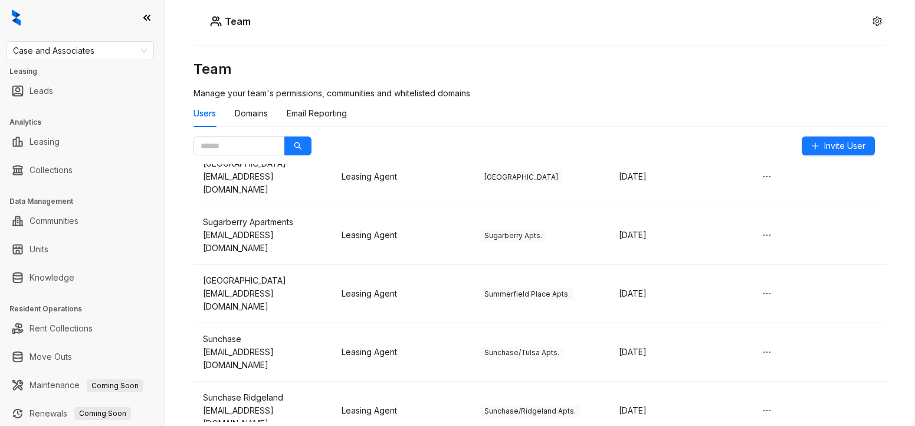
scroll to position [4234, 0]
